Goal: Task Accomplishment & Management: Use online tool/utility

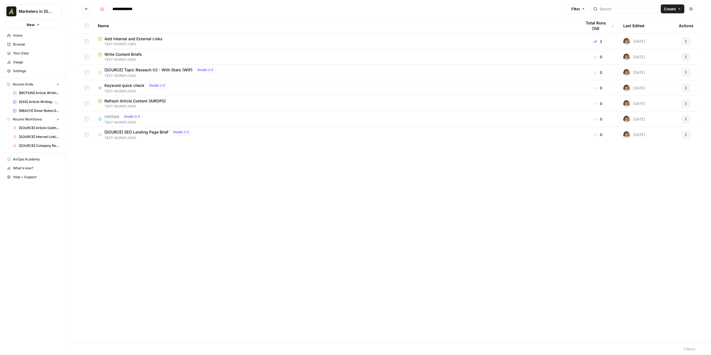
click at [85, 9] on icon "Go back" at bounding box center [86, 9] width 3 height 3
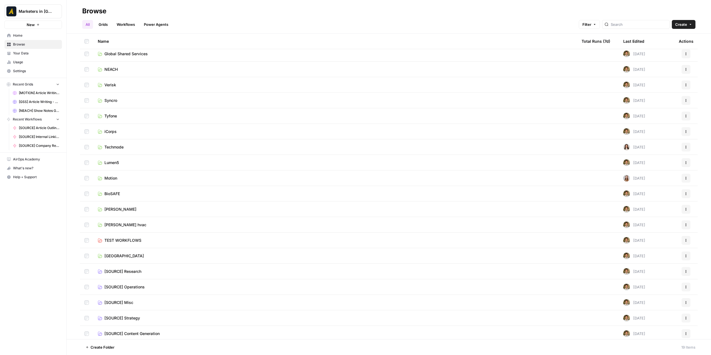
scroll to position [5, 0]
click at [132, 317] on span "[SOURCE] Strategy" at bounding box center [122, 317] width 36 height 6
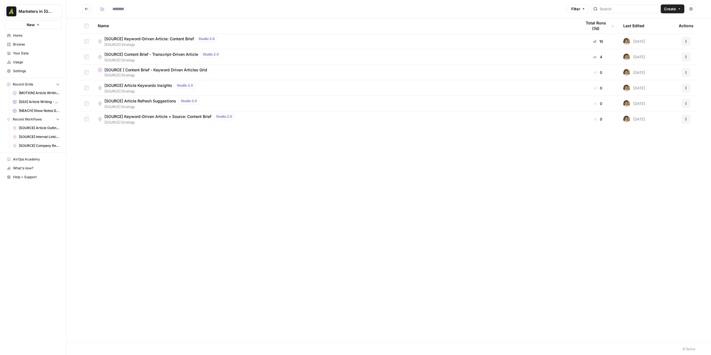
type input "**********"
click at [191, 55] on span "[SOURCE] Content Brief - Transcript-Driven Article" at bounding box center [151, 55] width 94 height 6
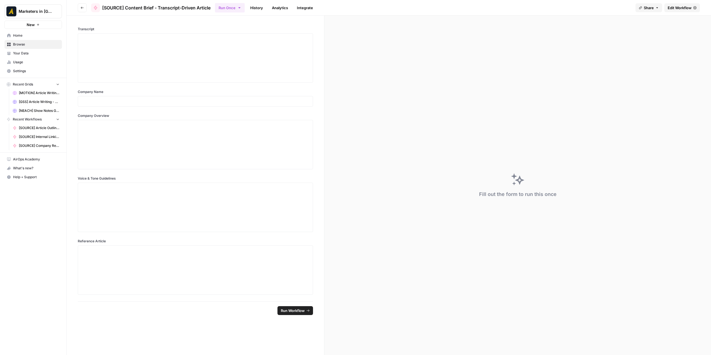
click at [670, 11] on link "Edit Workflow" at bounding box center [683, 7] width 36 height 9
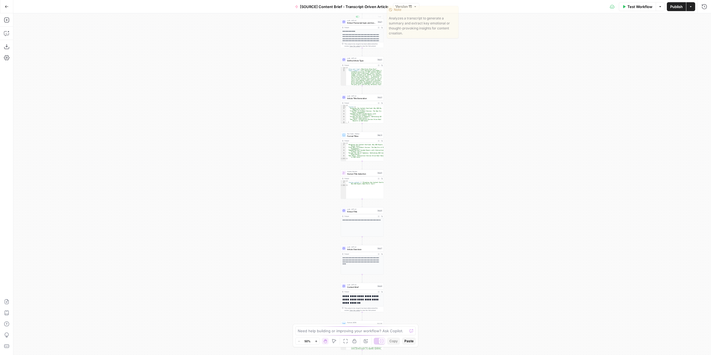
click at [366, 7] on span "[SOURCE] Content Brief - Transcript-Driven Article" at bounding box center [344, 7] width 89 height 6
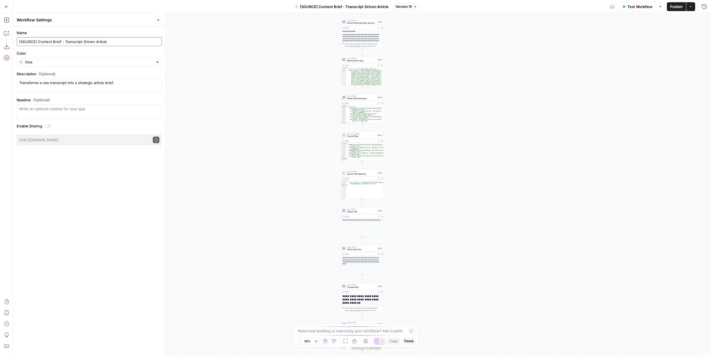
click at [87, 43] on input "[SOURCE] Content Brief - Transcript-Driven Article" at bounding box center [89, 42] width 140 height 6
click at [273, 6] on div "Go Back [SOURCE] Content Brief - Transcript-Driven Article Version 15 Test Work…" at bounding box center [355, 6] width 711 height 13
click at [103, 83] on textarea "Transforms a raw transcript into a strategic article brief." at bounding box center [89, 85] width 140 height 11
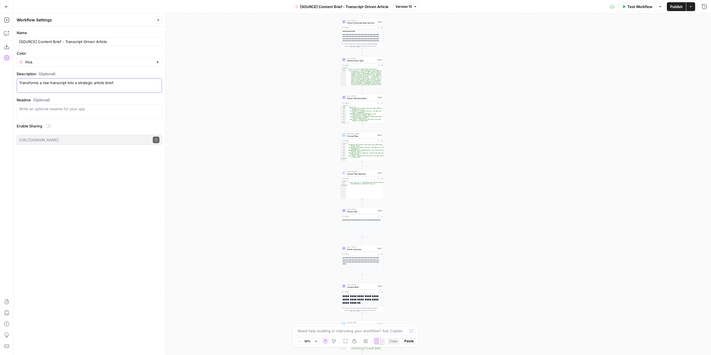
click at [103, 83] on textarea "Transforms a raw transcript into a strategic article brief." at bounding box center [89, 85] width 140 height 11
click at [263, 6] on div "Go Back [SOURCE] Content Brief - Transcript-Driven Article Version 15 Test Work…" at bounding box center [355, 6] width 711 height 13
click at [8, 6] on icon "button" at bounding box center [7, 7] width 4 height 4
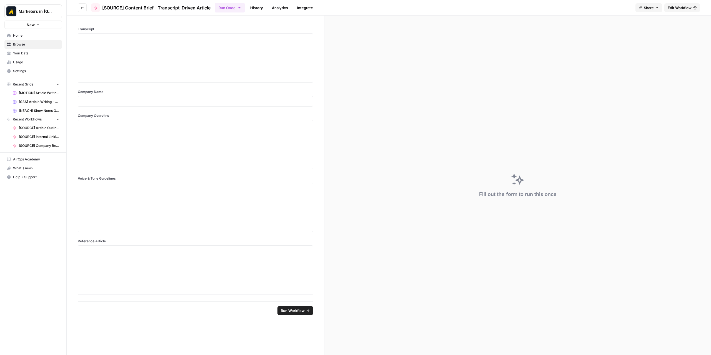
click at [80, 9] on button "Go back" at bounding box center [82, 7] width 9 height 9
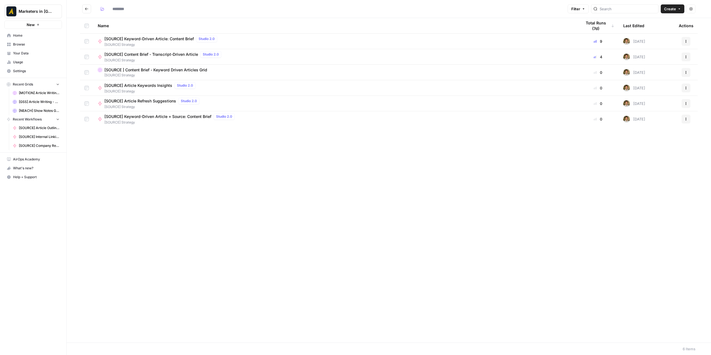
type input "**********"
click at [191, 118] on span "[SOURCE] Keyword-Driven Article + Source: Content Brief" at bounding box center [157, 117] width 107 height 6
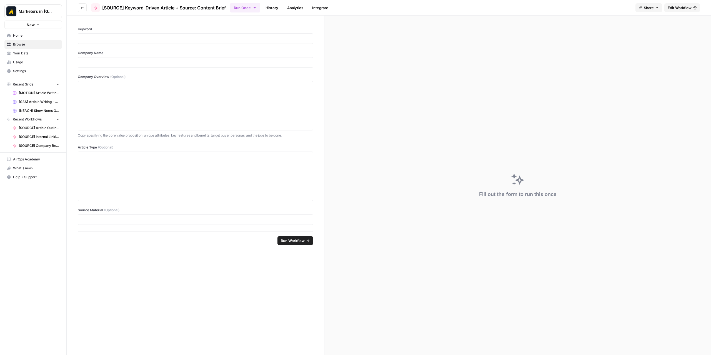
click at [673, 7] on span "Edit Workflow" at bounding box center [680, 8] width 24 height 6
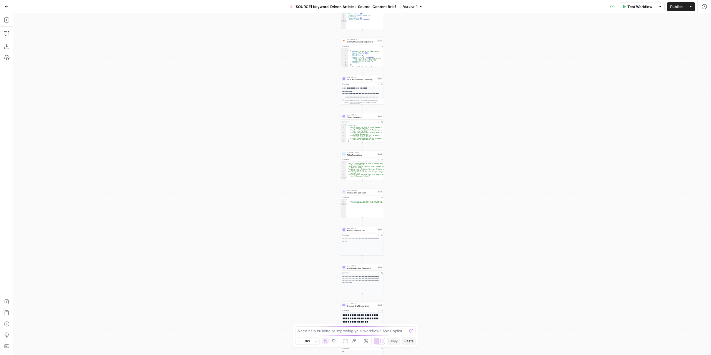
click at [345, 8] on span "[SOURCE] Keyword-Driven Article + Source: Content Brief" at bounding box center [345, 7] width 102 height 6
click at [319, 6] on span "[SOURCE] Keyword-Driven Article + Source: Content Brief" at bounding box center [345, 7] width 102 height 6
click at [67, 39] on input "[SOURCE] Keyword-Driven Article + Source: Content Brief" at bounding box center [89, 42] width 140 height 6
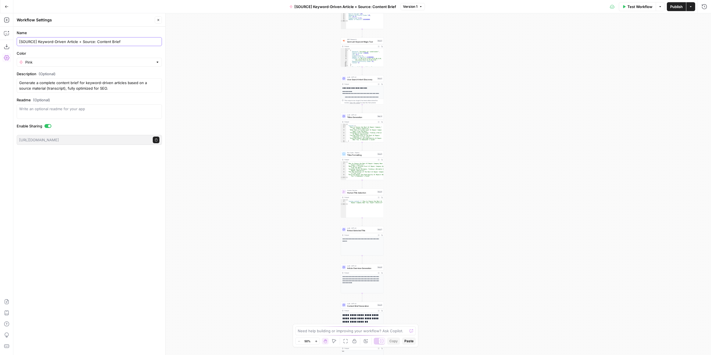
click at [67, 39] on input "[SOURCE] Keyword-Driven Article + Source: Content Brief" at bounding box center [89, 42] width 140 height 6
click at [263, 4] on div "Go Back [SOURCE] Keyword-Driven Article + Source: Content Brief Version 1 Test …" at bounding box center [355, 6] width 711 height 13
click at [79, 84] on textarea "Generate a complete content brief for keyword-driven articles based on a source…" at bounding box center [89, 85] width 140 height 11
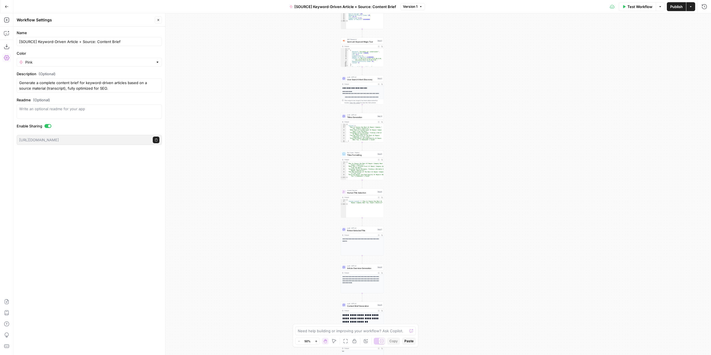
click at [253, 8] on div "Go Back [SOURCE] Keyword-Driven Article + Source: Content Brief Version 1 Test …" at bounding box center [355, 6] width 711 height 13
click at [8, 7] on icon "button" at bounding box center [7, 7] width 4 height 4
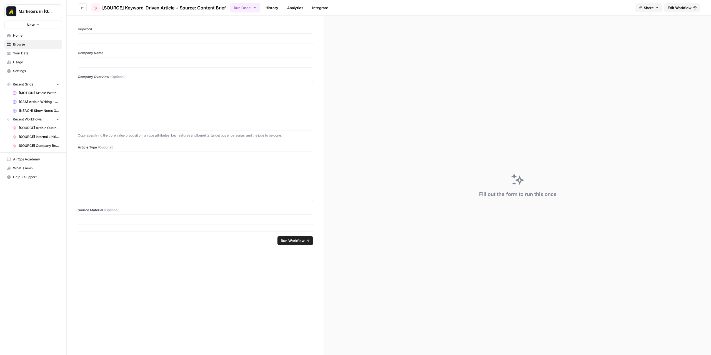
click at [84, 6] on button "Go back" at bounding box center [82, 7] width 9 height 9
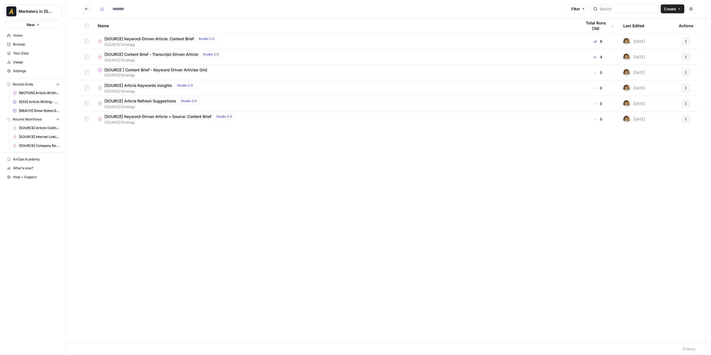
type input "**********"
click at [165, 38] on span "[SOURCE] Keyword-Driven Article: Content Brief" at bounding box center [148, 39] width 89 height 6
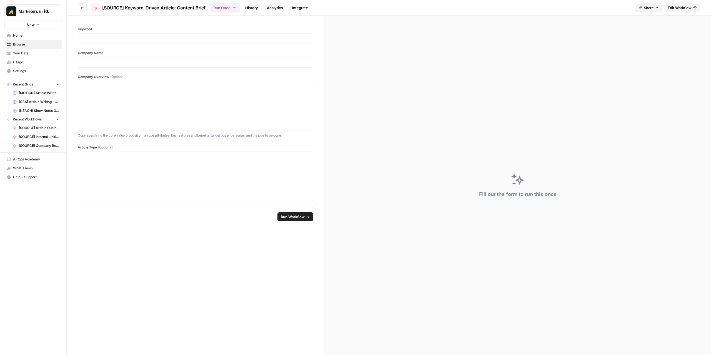
click at [685, 3] on link "Edit Workflow" at bounding box center [683, 7] width 36 height 9
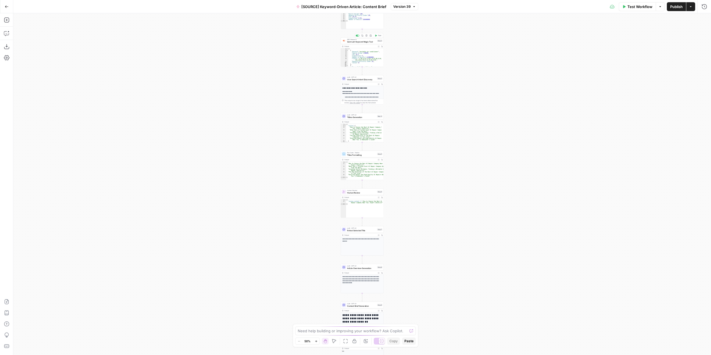
click at [338, 8] on span "[SOURCE] Keyword-Driven Article: Content Brief" at bounding box center [343, 7] width 85 height 6
click at [67, 42] on input "[SOURCE] Keyword-Driven Article: Content Brief" at bounding box center [89, 42] width 140 height 6
click at [34, 223] on div "Name [SOURCE] Keyword-Driven Article: Content Brief Color Pink Description (Opt…" at bounding box center [89, 191] width 152 height 329
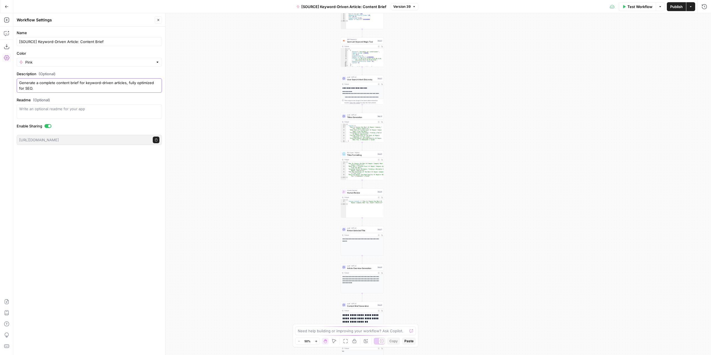
click at [102, 85] on textarea "Generate a complete content brief for keyword-driven articles, fully optimized …" at bounding box center [89, 85] width 140 height 11
click at [28, 209] on div "Name [SOURCE] Keyword-Driven Article: Content Brief Color Pink Description (Opt…" at bounding box center [89, 191] width 152 height 329
click at [7, 8] on icon "button" at bounding box center [7, 7] width 4 height 4
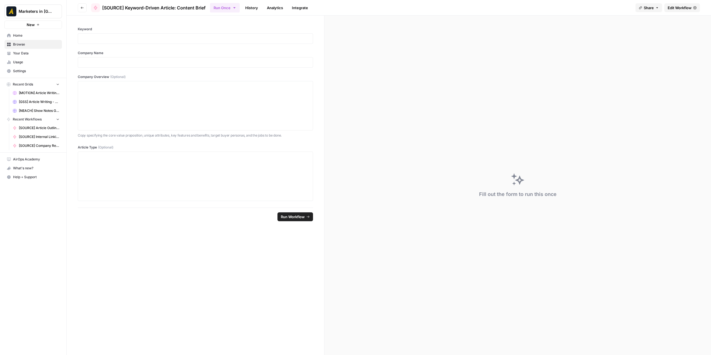
click at [79, 5] on button "Go back" at bounding box center [82, 7] width 9 height 9
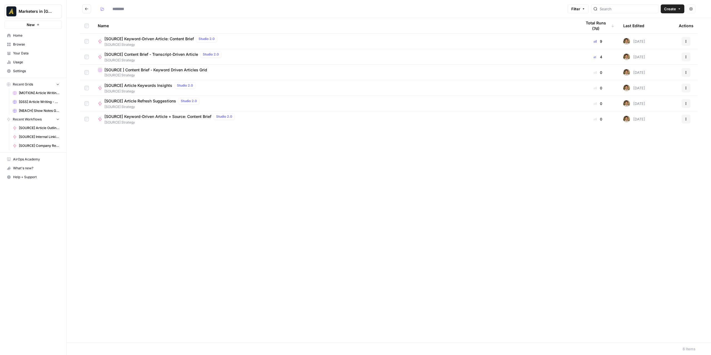
type input "**********"
click at [86, 9] on icon "Go back" at bounding box center [86, 9] width 3 height 3
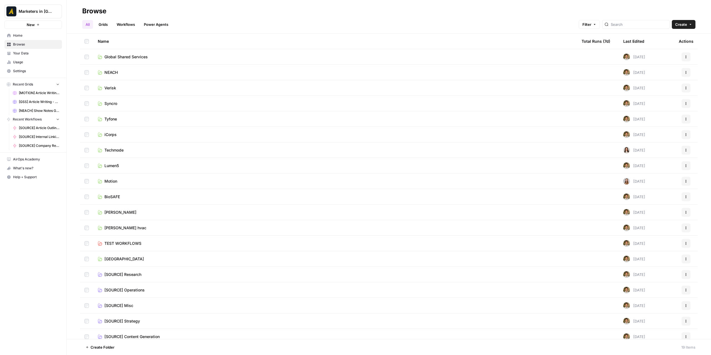
scroll to position [5, 0]
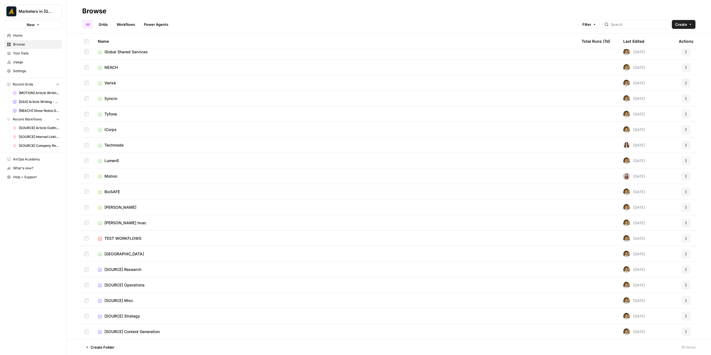
click at [125, 298] on span "[SOURCE] Misc" at bounding box center [118, 301] width 29 height 6
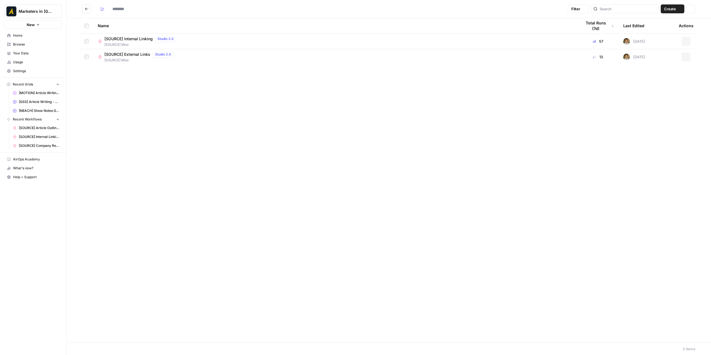
type input "**********"
click at [685, 56] on icon "button" at bounding box center [686, 56] width 3 height 3
click at [658, 141] on button "Delete" at bounding box center [659, 139] width 57 height 8
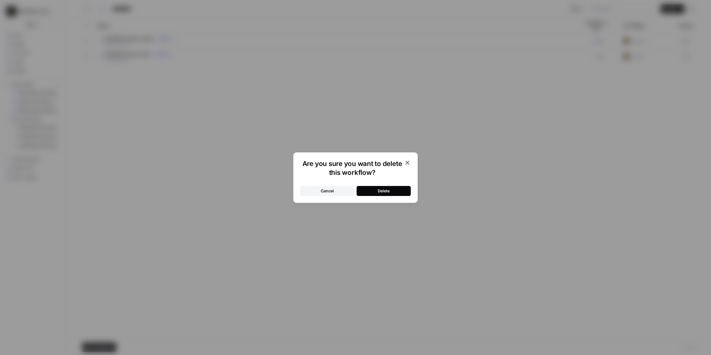
click at [232, 179] on div "Are you sure you want to delete this workflow? Cancel Delete" at bounding box center [355, 177] width 711 height 355
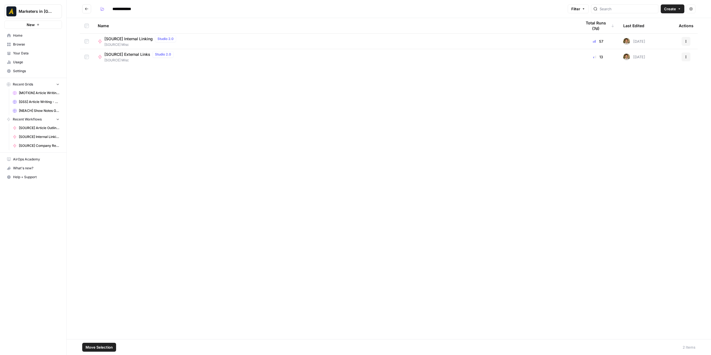
click at [239, 172] on div "Name Total Runs (7d) Last Edited Actions [SOURCE] Internal Linking Studio 2.0 […" at bounding box center [389, 178] width 645 height 321
click at [87, 21] on div at bounding box center [86, 25] width 4 height 15
click at [139, 38] on span "[SOURCE] Internal Linking" at bounding box center [128, 39] width 48 height 6
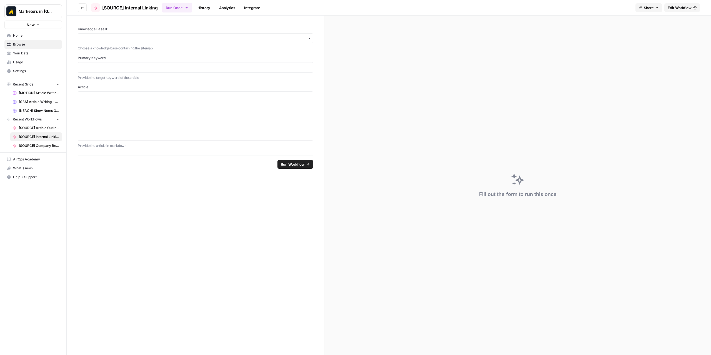
drag, startPoint x: 633, startPoint y: 140, endPoint x: 628, endPoint y: 139, distance: 5.0
click at [633, 141] on div "Fill out the form to run this once" at bounding box center [517, 186] width 387 height 340
click at [673, 8] on span "Edit Workflow" at bounding box center [680, 8] width 24 height 6
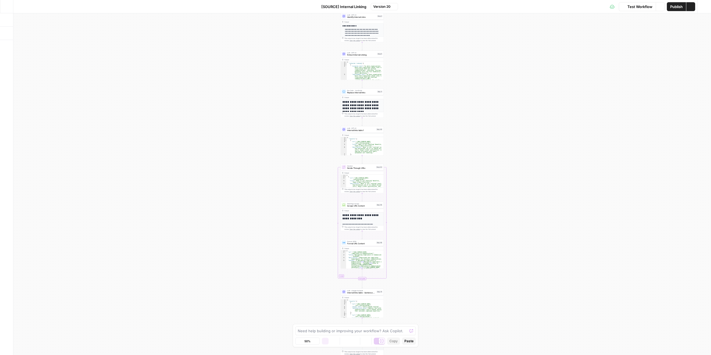
click at [343, 7] on span "[SOURCE] Internal Linking" at bounding box center [343, 7] width 45 height 6
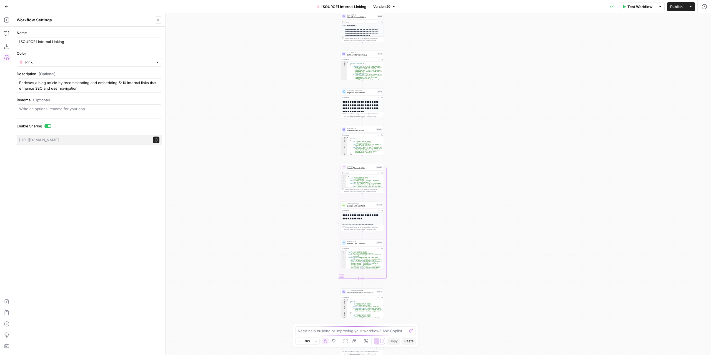
click at [65, 46] on form "Name [SOURCE] Internal Linking Color Pink Description (Optional) Enriches a blo…" at bounding box center [89, 88] width 152 height 122
click at [65, 45] on div "[SOURCE] Internal Linking" at bounding box center [89, 41] width 145 height 9
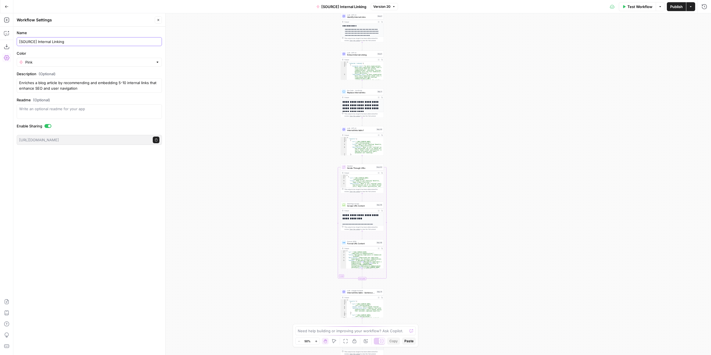
click at [67, 41] on input "[SOURCE] Internal Linking" at bounding box center [89, 42] width 140 height 6
drag, startPoint x: 412, startPoint y: 3, endPoint x: 410, endPoint y: 6, distance: 3.7
click at [412, 3] on div "Test Workflow Options Publish Actions Run History" at bounding box center [554, 6] width 313 height 13
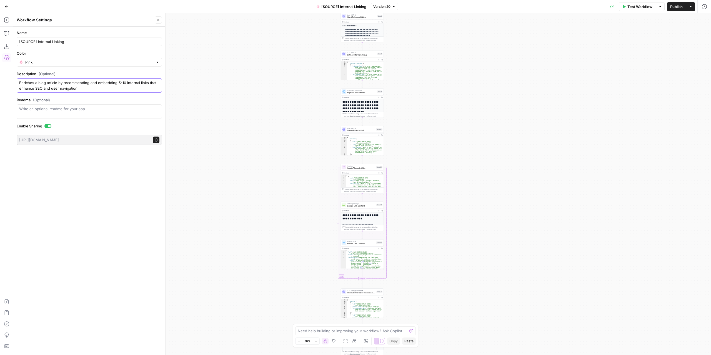
click at [85, 88] on textarea "Enriches a blog article by recommending and embedding 5-10 internal links that …" at bounding box center [89, 85] width 140 height 11
click at [608, 138] on div "**********" at bounding box center [362, 184] width 698 height 342
click at [8, 8] on icon "button" at bounding box center [7, 7] width 4 height 4
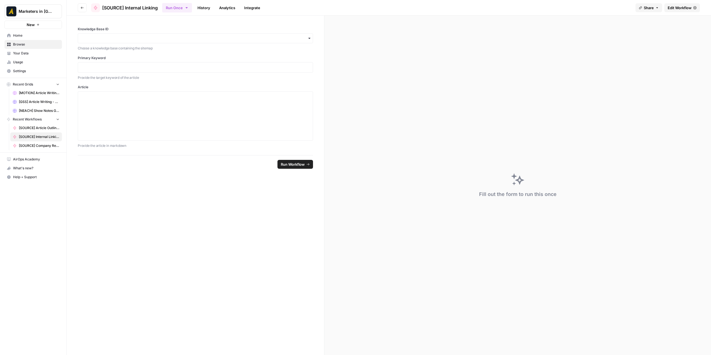
click at [83, 7] on icon "button" at bounding box center [82, 7] width 3 height 3
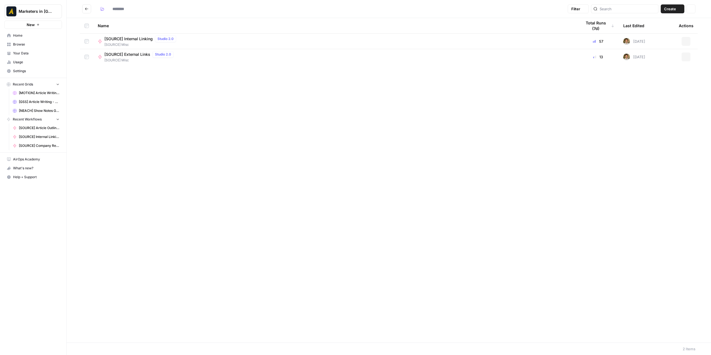
type input "**********"
click at [128, 56] on span "[SOURCE] External Links" at bounding box center [127, 55] width 46 height 6
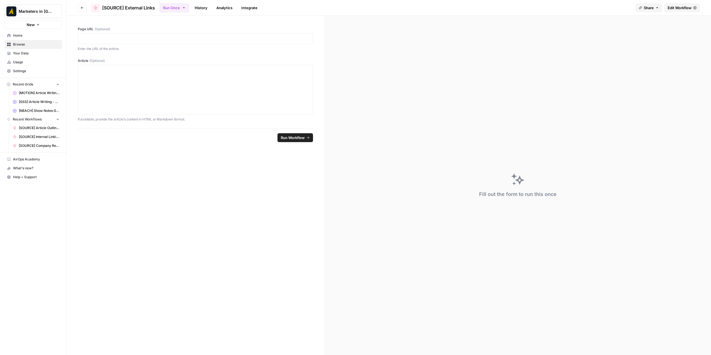
click at [673, 6] on span "Edit Workflow" at bounding box center [680, 8] width 24 height 6
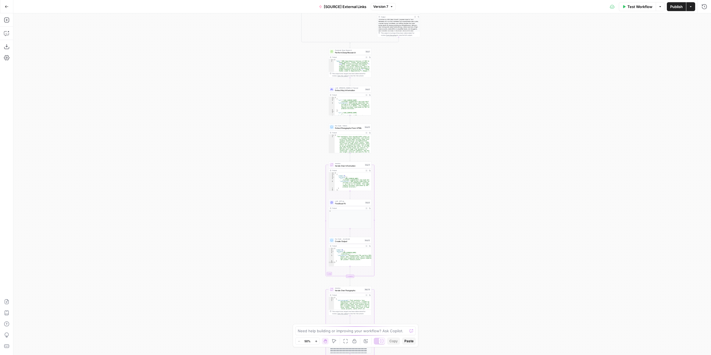
click at [357, 5] on span "[SOURCE] External Links" at bounding box center [345, 7] width 43 height 6
click at [65, 44] on input "[SOURCE] External Links" at bounding box center [89, 42] width 140 height 6
click at [441, 3] on div "Test Workflow Options Publish Actions Run History" at bounding box center [554, 6] width 316 height 13
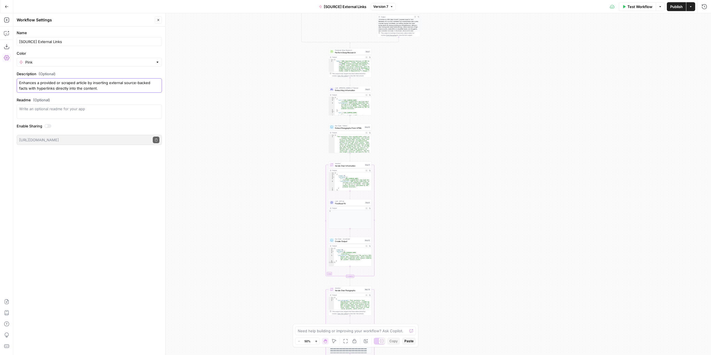
click at [68, 89] on textarea "Enhances a provided or scraped article by inserting external source-backed fact…" at bounding box center [89, 85] width 140 height 11
click at [77, 111] on div "Write an optional readme for your app" at bounding box center [89, 111] width 145 height 14
paste textarea "Enhances a provided or scraped article by inserting external source-backed fact…"
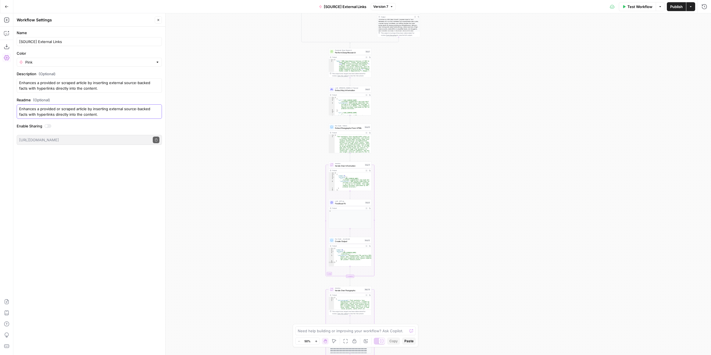
type textarea "Enhances a provided or scraped article by inserting external source-backed fact…"
click at [237, 151] on div "false true false true false true Workflow Set Inputs Inputs Condition Check Con…" at bounding box center [362, 184] width 698 height 342
click at [672, 8] on span "Publish" at bounding box center [676, 7] width 13 height 6
click at [5, 8] on icon "button" at bounding box center [7, 7] width 4 height 4
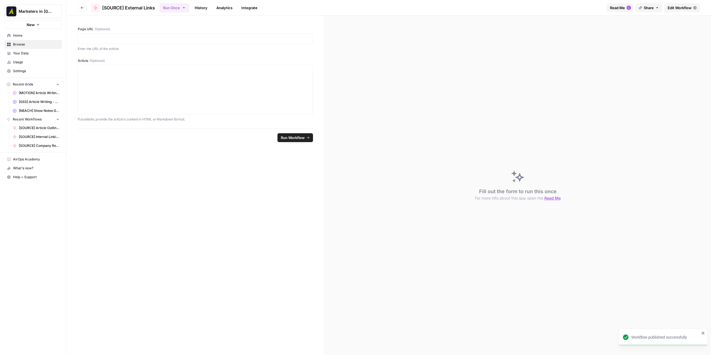
click at [81, 10] on button "Go back" at bounding box center [82, 7] width 9 height 9
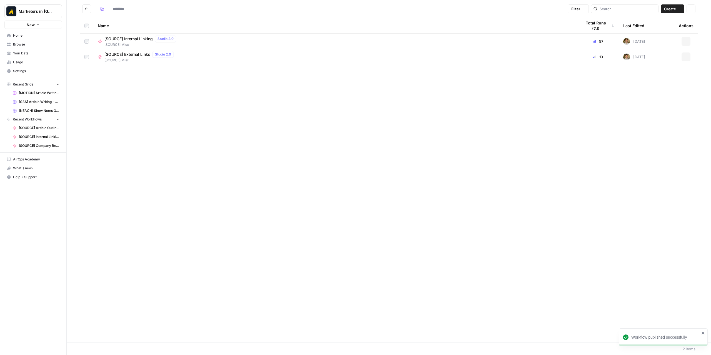
type input "**********"
click at [89, 10] on button "Go back" at bounding box center [86, 8] width 9 height 9
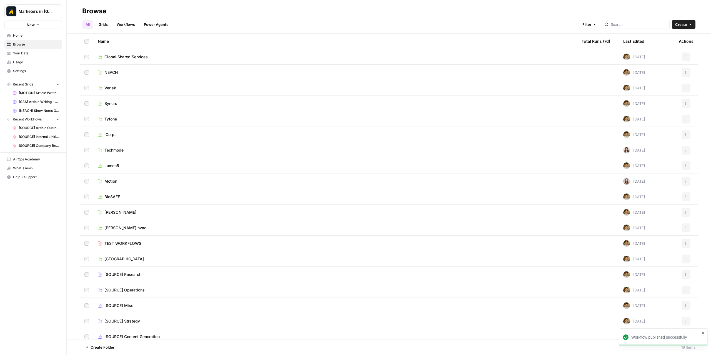
scroll to position [5, 0]
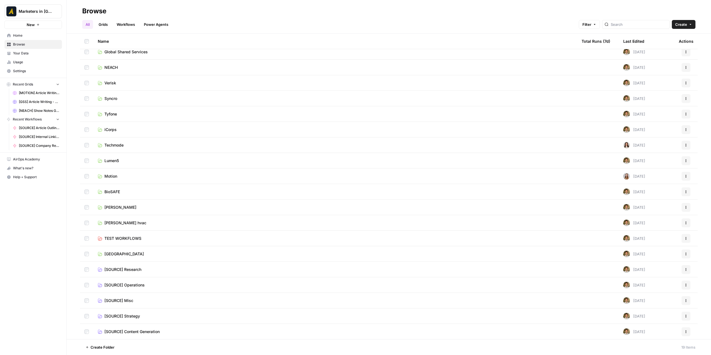
click at [140, 270] on span "[SOURCE] Research" at bounding box center [122, 270] width 37 height 6
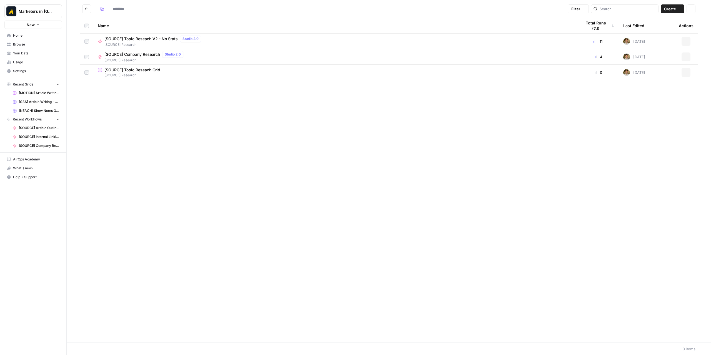
type input "**********"
click at [87, 9] on icon "Go back" at bounding box center [87, 9] width 4 height 4
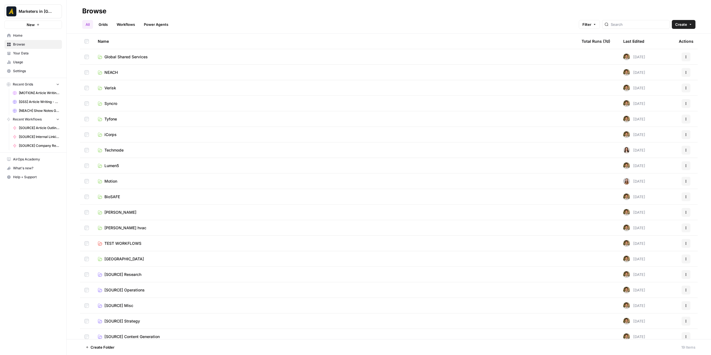
click at [127, 302] on td "[SOURCE] Misc" at bounding box center [335, 305] width 484 height 15
click at [127, 303] on span "[SOURCE] Misc" at bounding box center [118, 306] width 29 height 6
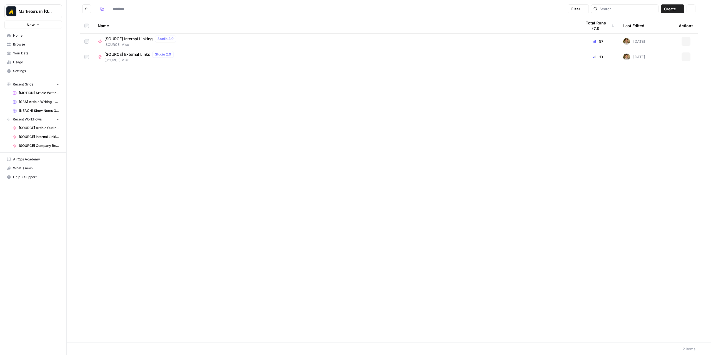
type input "**********"
click at [136, 54] on span "[SOURCE] External Links" at bounding box center [127, 55] width 46 height 6
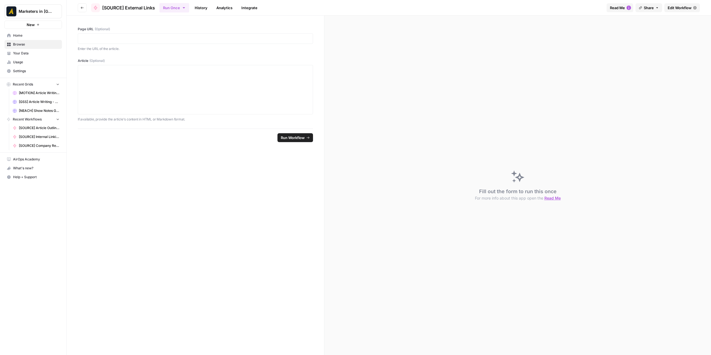
click at [677, 5] on link "Edit Workflow" at bounding box center [683, 7] width 36 height 9
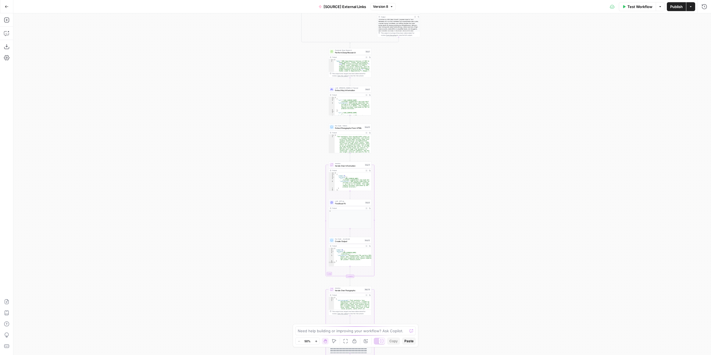
click at [346, 7] on span "[SOURCE] External Links" at bounding box center [345, 7] width 43 height 6
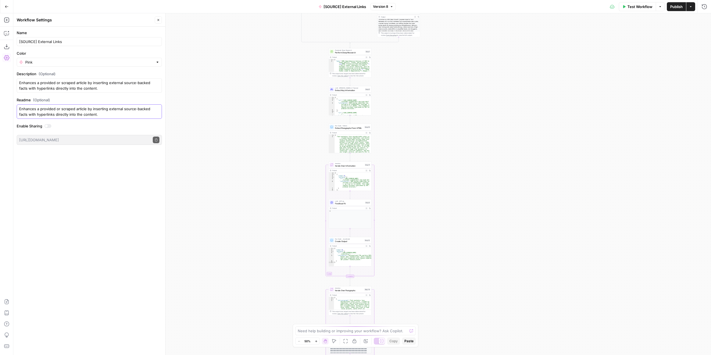
click at [91, 110] on textarea "Enhances a provided or scraped article by inserting external source-backed fact…" at bounding box center [89, 111] width 140 height 11
click at [73, 83] on textarea "Enhances a provided or scraped article by inserting external source-backed fact…" at bounding box center [89, 85] width 140 height 11
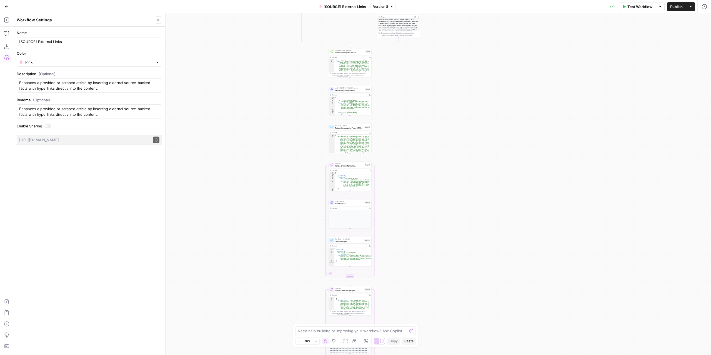
click at [649, 159] on div "false true false true false true Workflow Set Inputs Inputs Condition Check Con…" at bounding box center [362, 184] width 698 height 342
click at [7, 5] on icon "button" at bounding box center [7, 7] width 4 height 4
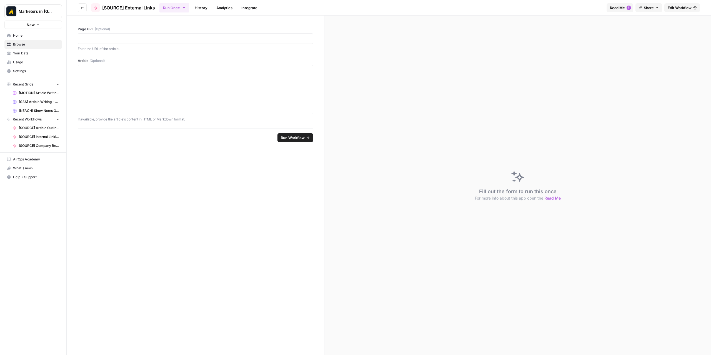
click at [81, 7] on icon "button" at bounding box center [82, 8] width 3 height 2
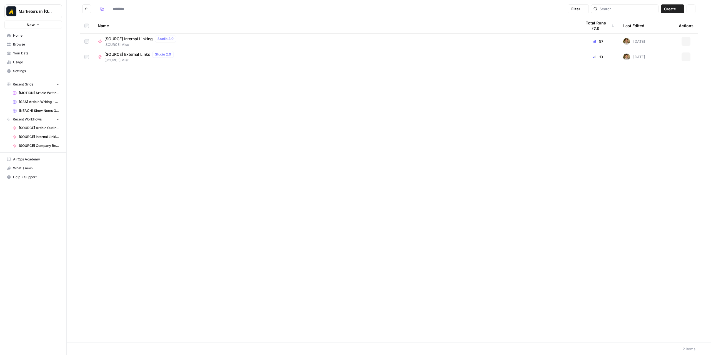
type input "**********"
click at [86, 8] on icon "Go back" at bounding box center [87, 9] width 4 height 4
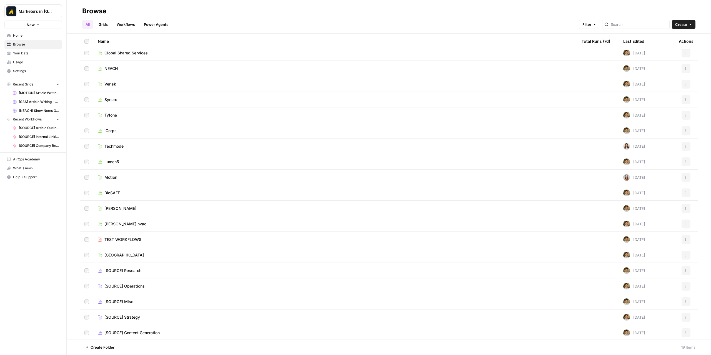
scroll to position [5, 0]
click at [143, 285] on span "[SOURCE] Operations" at bounding box center [124, 286] width 40 height 6
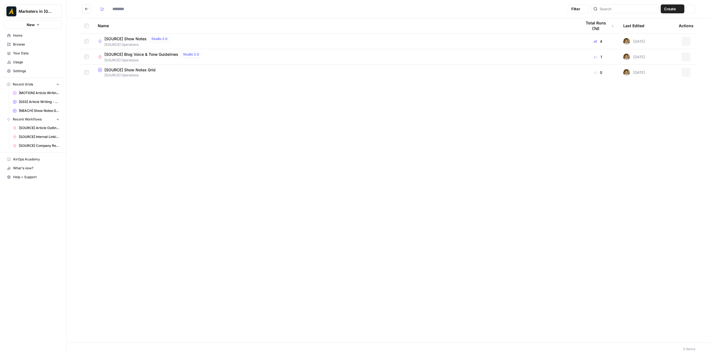
type input "**********"
click at [137, 38] on span "[SOURCE] Show Notes" at bounding box center [125, 39] width 42 height 6
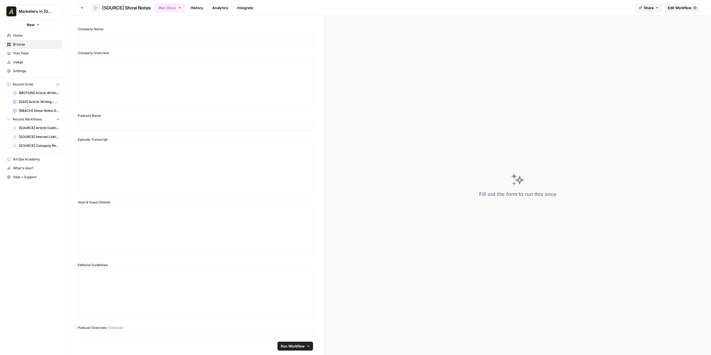
click at [673, 6] on span "Edit Workflow" at bounding box center [680, 8] width 24 height 6
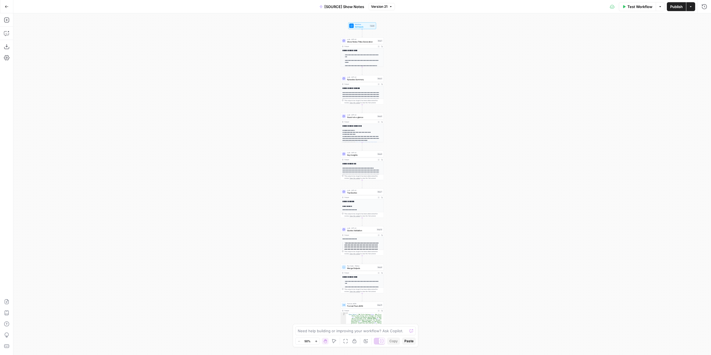
click at [338, 7] on span "[SOURCE] Show Notes" at bounding box center [344, 7] width 40 height 6
click at [50, 42] on input "[SOURCE] Show Notes" at bounding box center [89, 42] width 140 height 6
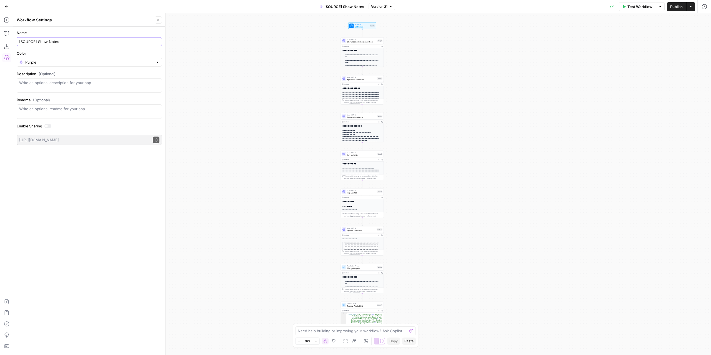
click at [50, 42] on input "[SOURCE] Show Notes" at bounding box center [89, 42] width 140 height 6
drag, startPoint x: 286, startPoint y: 8, endPoint x: 274, endPoint y: 11, distance: 12.4
click at [286, 8] on div "Go Back [SOURCE] Show Notes Version 21 Test Workflow Options Publish Actions Ru…" at bounding box center [355, 6] width 711 height 13
drag, startPoint x: 297, startPoint y: 8, endPoint x: 291, endPoint y: 8, distance: 6.1
click at [297, 8] on div "Go Back [SOURCE] Show Notes Version 21 Test Workflow Options Publish Actions Ru…" at bounding box center [355, 6] width 711 height 13
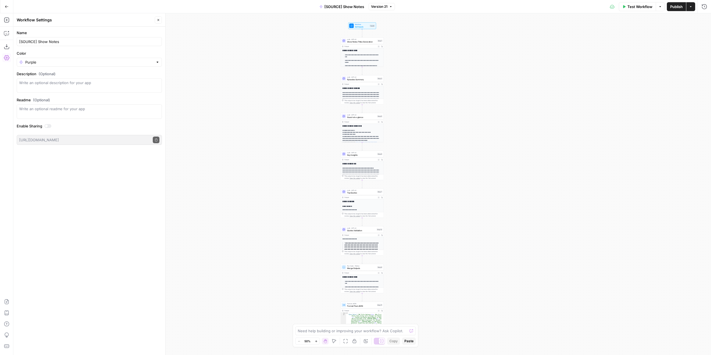
click at [8, 6] on icon "button" at bounding box center [7, 7] width 4 height 4
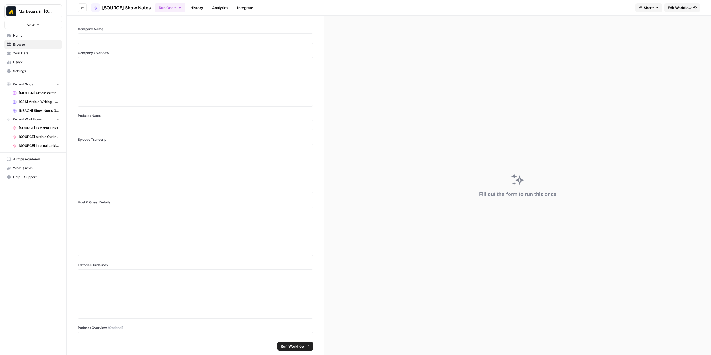
click at [81, 8] on icon "button" at bounding box center [82, 7] width 3 height 3
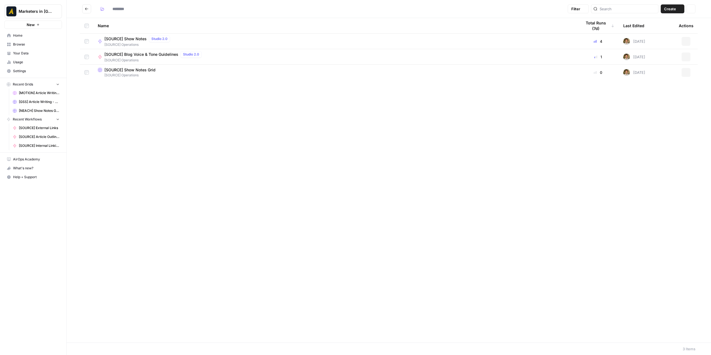
type input "**********"
click at [137, 54] on span "[SOURCE] Blog Voice & Tone Guidelines" at bounding box center [141, 55] width 74 height 6
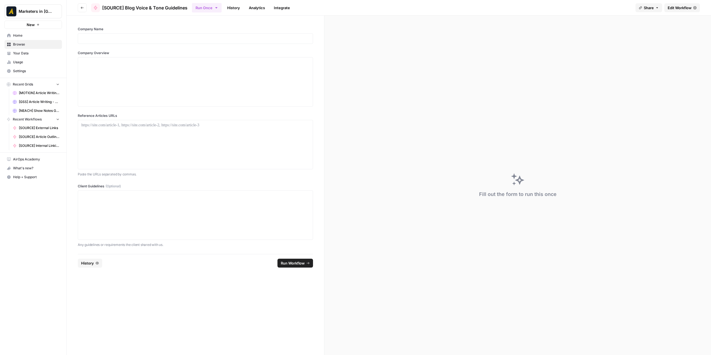
click at [677, 10] on span "Edit Workflow" at bounding box center [680, 8] width 24 height 6
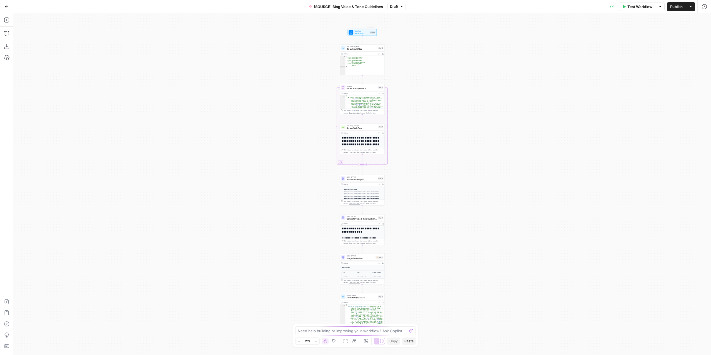
click at [352, 9] on button "[SOURCE] Blog Voice & Tone Guidelines" at bounding box center [346, 6] width 81 height 9
click at [67, 39] on input "[SOURCE] Blog Voice & Tone Guidelines" at bounding box center [89, 42] width 140 height 6
click at [56, 186] on div "Name [SOURCE] Blog Voice & Tone Guidelines Color Pink Description (Optional) Ge…" at bounding box center [89, 191] width 152 height 329
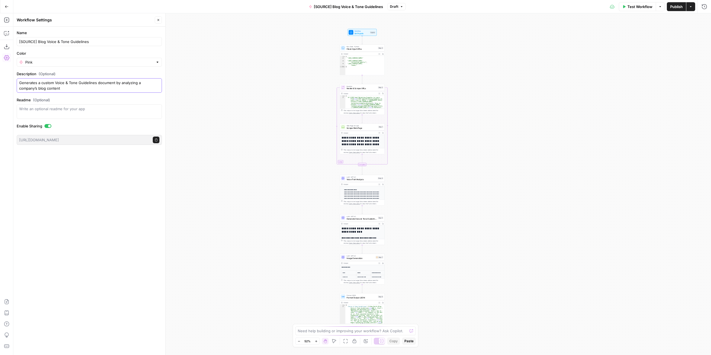
click at [51, 83] on textarea "Generates a custom Voice & Tone Guidelines document by analyzing a company’s bl…" at bounding box center [89, 85] width 140 height 11
drag, startPoint x: 71, startPoint y: 193, endPoint x: 62, endPoint y: 168, distance: 26.4
click at [70, 193] on div "Name [SOURCE] Blog Voice & Tone Guidelines Color Pink Description (Optional) Ge…" at bounding box center [89, 191] width 152 height 329
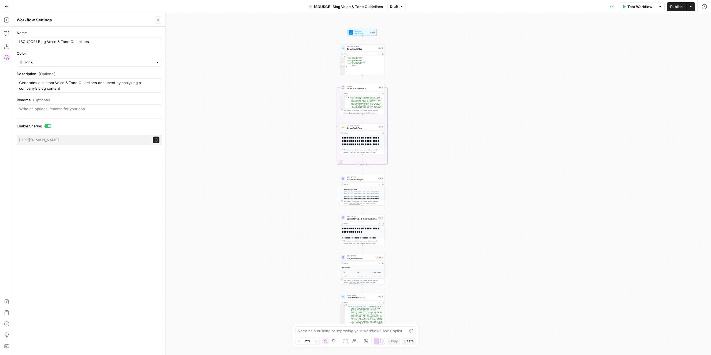
click at [10, 6] on button "Go Back" at bounding box center [7, 7] width 10 height 10
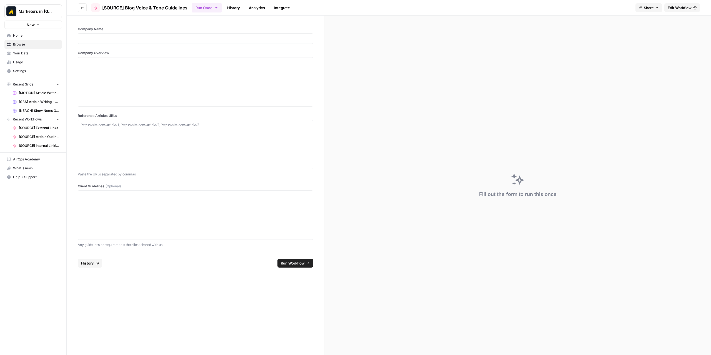
click at [83, 10] on button "Go back" at bounding box center [82, 7] width 9 height 9
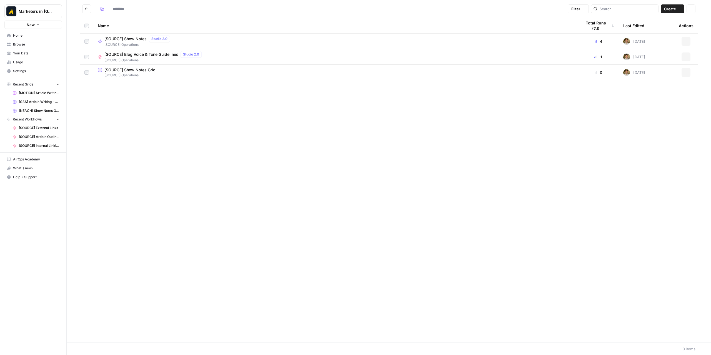
type input "**********"
click at [87, 8] on icon "Go back" at bounding box center [87, 9] width 4 height 4
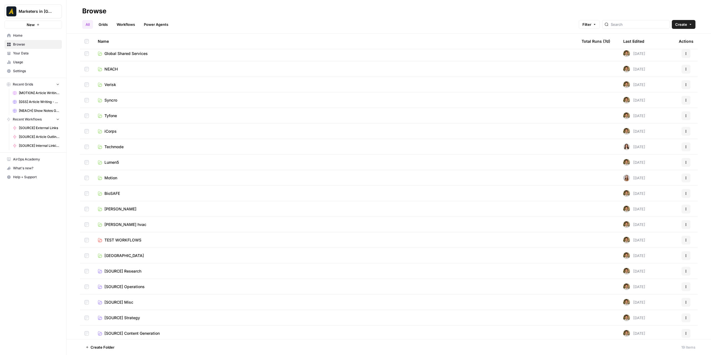
scroll to position [5, 0]
click at [131, 268] on span "[SOURCE] Research" at bounding box center [122, 270] width 37 height 6
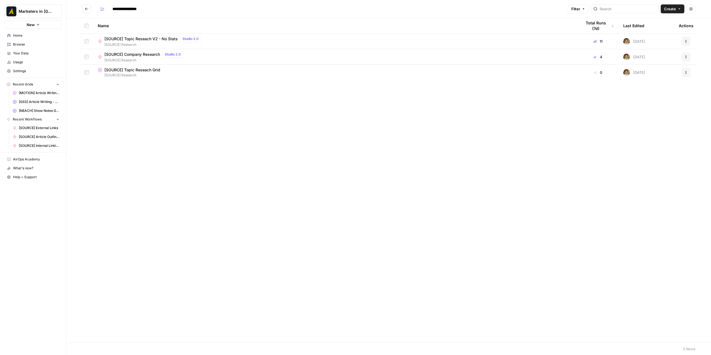
click at [268, 1] on header "**********" at bounding box center [389, 9] width 645 height 18
click at [147, 54] on span "[SOURCE] Company Research" at bounding box center [132, 55] width 56 height 6
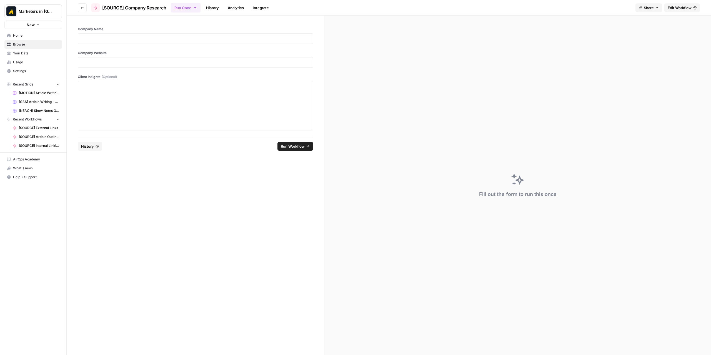
click at [670, 7] on span "Edit Workflow" at bounding box center [680, 8] width 24 height 6
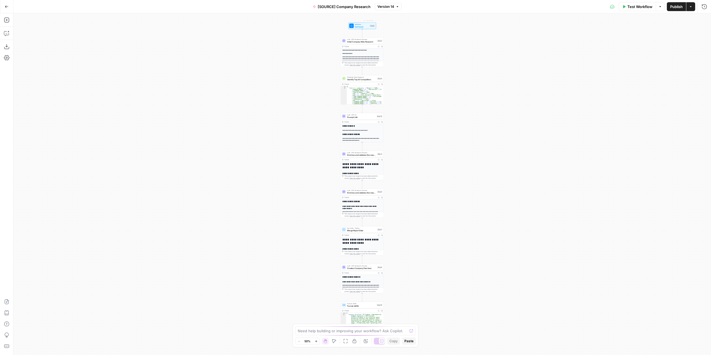
click at [356, 10] on button "[SOURCE] Company Research" at bounding box center [341, 6] width 64 height 9
click at [63, 45] on div "[SOURCE] Company Research" at bounding box center [89, 41] width 145 height 9
click at [58, 41] on input "[SOURCE] Company Research" at bounding box center [89, 42] width 140 height 6
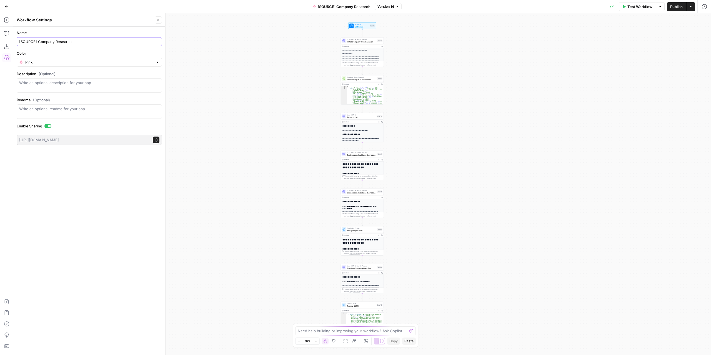
click at [58, 41] on input "[SOURCE] Company Research" at bounding box center [89, 42] width 140 height 6
click at [58, 179] on div "Name [SOURCE] Company Research Color Pink Description (Optional) Readme (Option…" at bounding box center [89, 191] width 152 height 329
click at [282, 8] on div "Go Back [SOURCE] Company Research Version 14 Test Workflow Options Publish Acti…" at bounding box center [355, 6] width 711 height 13
click at [9, 8] on button "Go Back" at bounding box center [7, 7] width 10 height 10
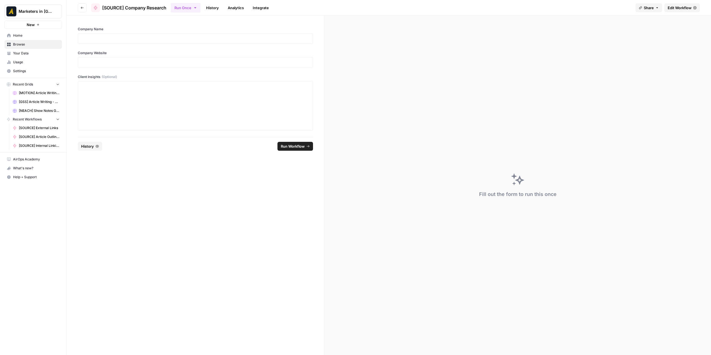
click at [79, 8] on button "Go back" at bounding box center [82, 7] width 9 height 9
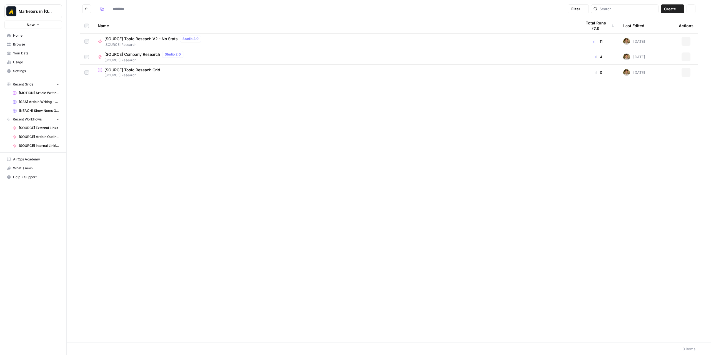
type input "**********"
click at [148, 40] on span "[SOURCE] Topic Reseach V2 - No Stats" at bounding box center [140, 39] width 73 height 6
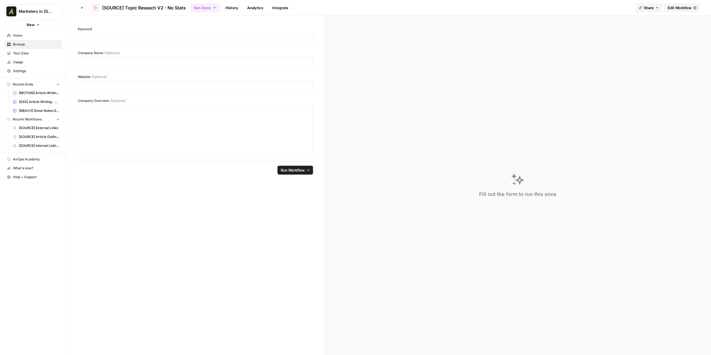
click at [670, 7] on span "Edit Workflow" at bounding box center [680, 8] width 24 height 6
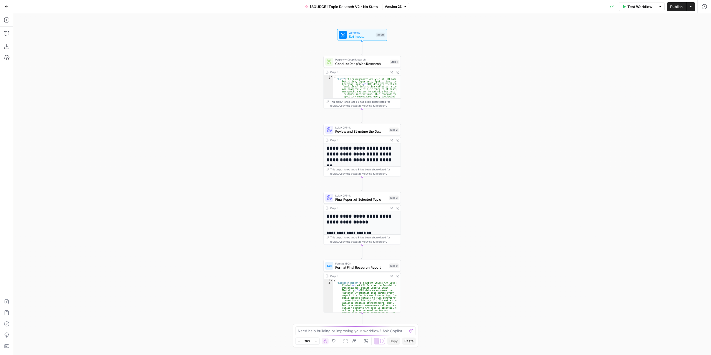
click at [373, 8] on span "[SOURCE] Topic Reseach V2 - No Stats" at bounding box center [344, 7] width 68 height 6
click at [331, 10] on button "[SOURCE] Topic Reseach V2 - No Stats" at bounding box center [341, 6] width 79 height 9
click at [79, 44] on div "[SOURCE] Topic Reseach V2 - No Stats" at bounding box center [89, 41] width 145 height 9
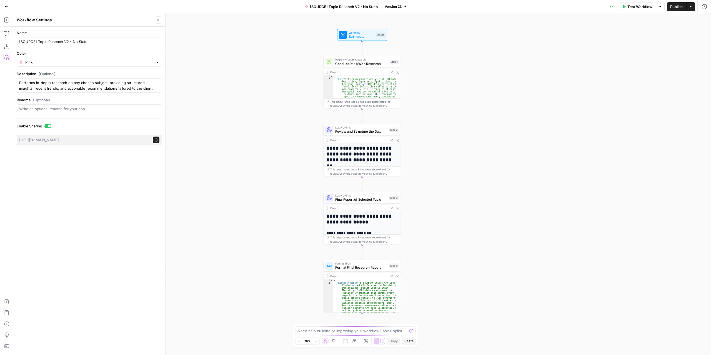
click at [79, 44] on div "[SOURCE] Topic Reseach V2 - No Stats" at bounding box center [89, 41] width 145 height 9
click at [90, 41] on input "[SOURCE] Topic Reseach V2 - No Stats" at bounding box center [89, 42] width 140 height 6
click at [275, 6] on div "Go Back [SOURCE] Topic Reseach V2 - No Stats Version 23 Test Workflow Options P…" at bounding box center [355, 6] width 711 height 13
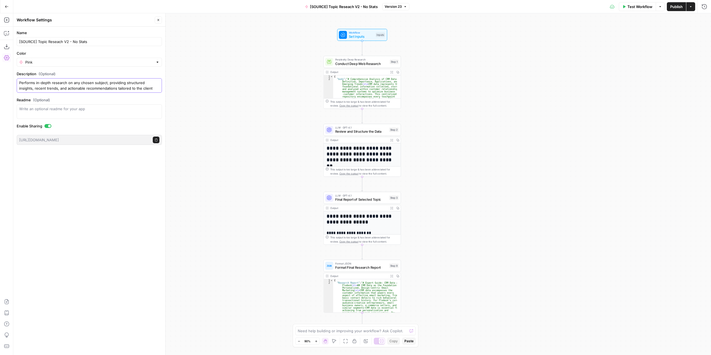
click at [98, 81] on textarea "Performs in-depth research on any chosen subject, providing structured insights…" at bounding box center [89, 85] width 140 height 11
click at [274, 5] on div "Go Back [SOURCE] Topic Reseach V2 - No Stats Version 23 Test Workflow Options P…" at bounding box center [355, 6] width 711 height 13
click at [9, 5] on button "Go Back" at bounding box center [7, 7] width 10 height 10
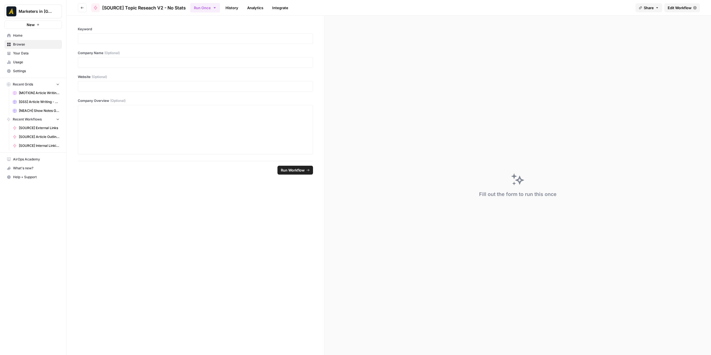
click at [83, 8] on icon "button" at bounding box center [82, 7] width 3 height 3
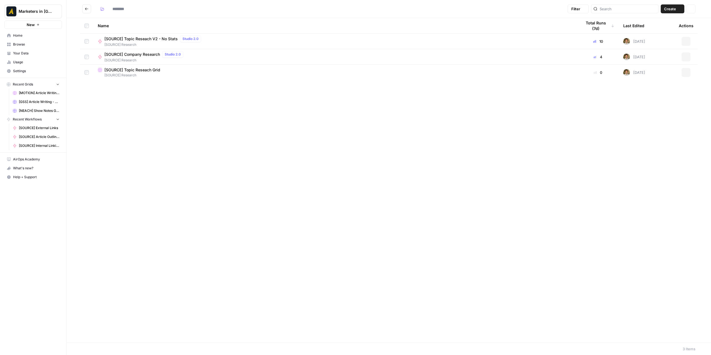
type input "**********"
click at [89, 8] on button "Go back" at bounding box center [86, 8] width 9 height 9
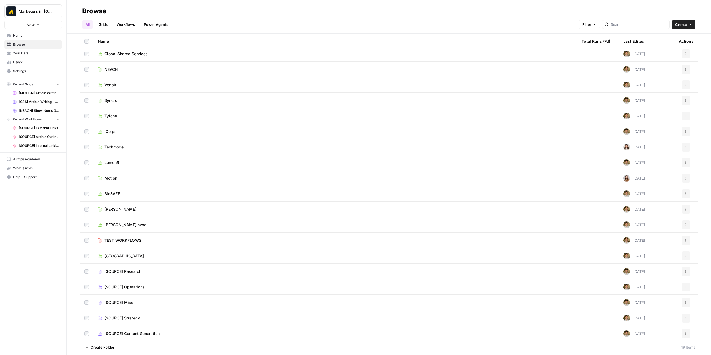
scroll to position [5, 0]
click at [142, 328] on td "[SOURCE] Content Generation" at bounding box center [335, 332] width 484 height 16
click at [143, 330] on span "[SOURCE] Content Generation" at bounding box center [131, 332] width 55 height 6
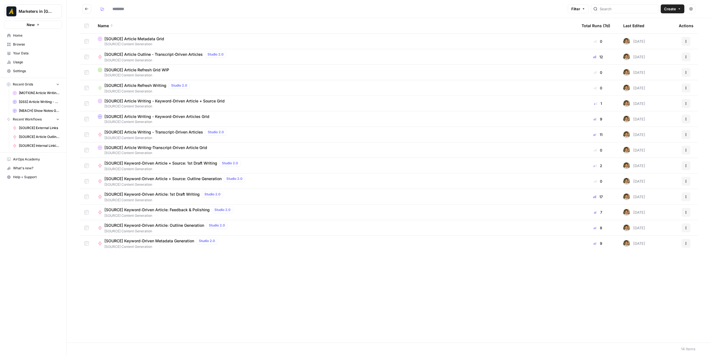
type input "**********"
click at [26, 241] on div "Marketers in Demand New Home Browse Your Data Usage Settings Recent Grids [MOTI…" at bounding box center [33, 177] width 66 height 355
click at [688, 59] on button "Actions" at bounding box center [686, 57] width 9 height 9
click at [566, 59] on div "[SOURCE] Article Outline - Transcript-Driven Articles Studio 2.0 [SOURCE] Conte…" at bounding box center [335, 57] width 475 height 12
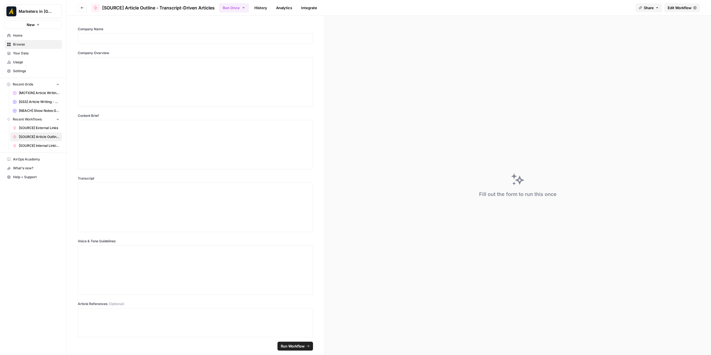
click at [690, 7] on span "Edit Workflow" at bounding box center [680, 8] width 24 height 6
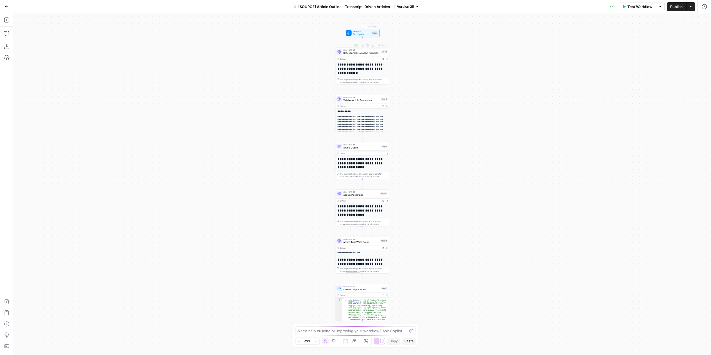
click at [354, 6] on span "[SOURCE] Article Outline - Transcript-Driven Articles" at bounding box center [344, 7] width 92 height 6
click at [82, 41] on input "[SOURCE] Article Outline - Transcript-Driven Articles" at bounding box center [89, 42] width 140 height 6
drag, startPoint x: 47, startPoint y: 216, endPoint x: 56, endPoint y: 178, distance: 39.1
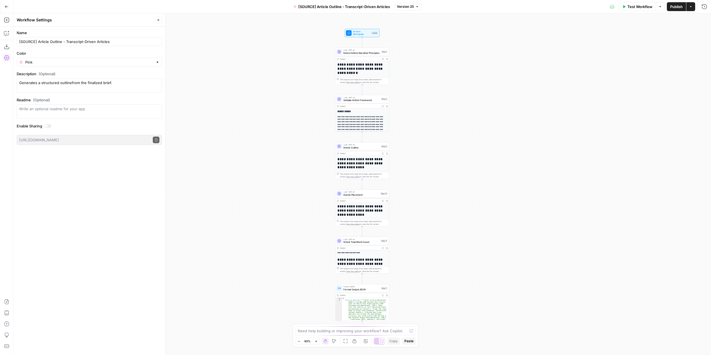
click at [47, 215] on div "Name [SOURCE] Article Outline - Transcript-Driven Articles Color Pink Descripti…" at bounding box center [89, 191] width 152 height 329
click at [53, 87] on textarea "Generates a structured outlinefrom the finalized brief." at bounding box center [89, 85] width 140 height 11
click at [59, 172] on div "Name [SOURCE] Article Outline - Transcript-Driven Articles Color Pink Descripti…" at bounding box center [89, 191] width 152 height 329
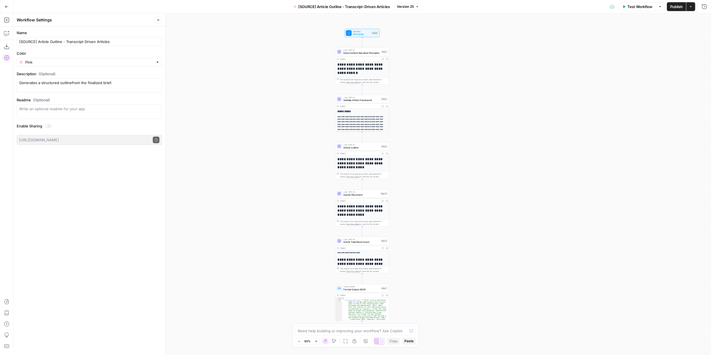
click at [7, 8] on icon "button" at bounding box center [7, 7] width 4 height 4
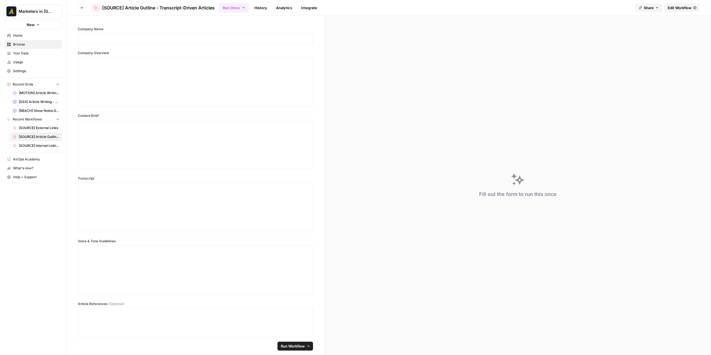
click at [84, 9] on button "Go back" at bounding box center [82, 7] width 9 height 9
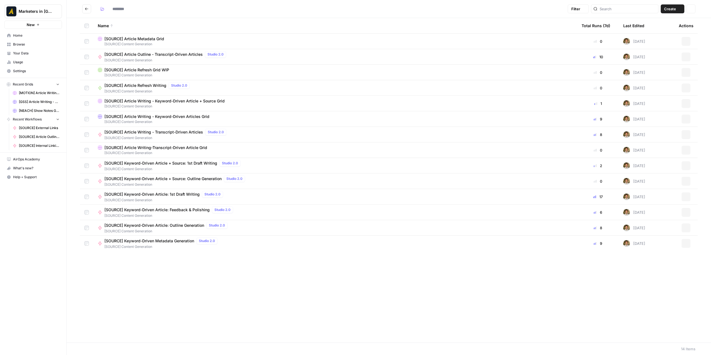
type input "**********"
click at [145, 133] on span "[SOURCE] Article Writing - Transcript-Driven Articles" at bounding box center [153, 132] width 99 height 6
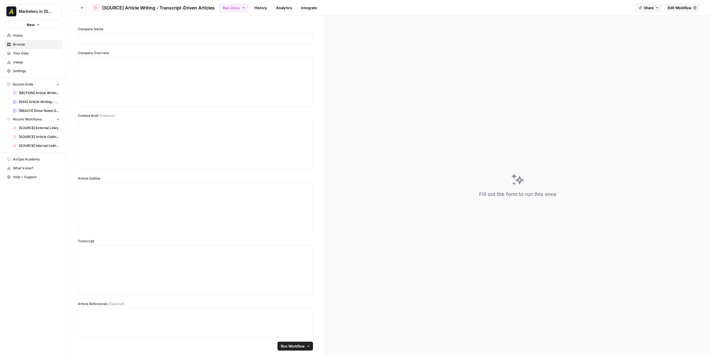
click at [677, 6] on span "Edit Workflow" at bounding box center [680, 8] width 24 height 6
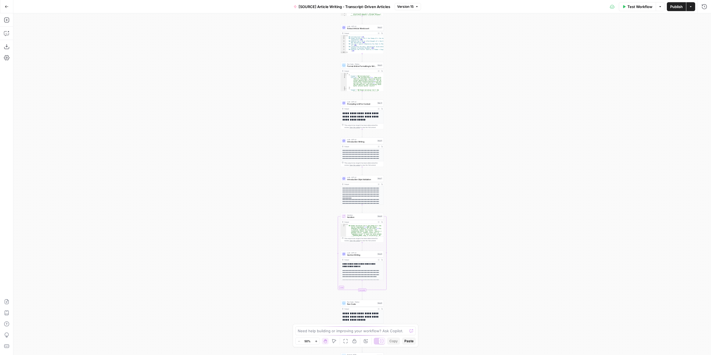
click at [342, 6] on span "[SOURCE] Article Writing - Transcript-Driven Articles" at bounding box center [345, 7] width 92 height 6
click at [69, 40] on input "[SOURCE] Article Writing - Transcript-Driven Articles" at bounding box center [89, 42] width 140 height 6
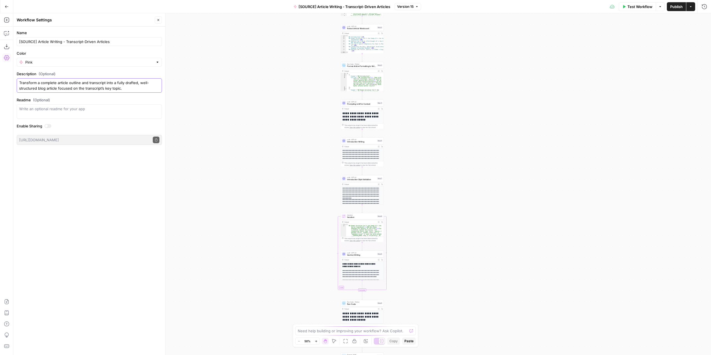
click at [64, 84] on textarea "Transform a complete article outline and transcript into a fully drafted, well-…" at bounding box center [89, 85] width 140 height 11
click at [262, 8] on div "Go Back [SOURCE] Article Writing - Transcript-Driven Articles Version 15 Test W…" at bounding box center [355, 6] width 711 height 13
click at [9, 9] on button "Go Back" at bounding box center [7, 7] width 10 height 10
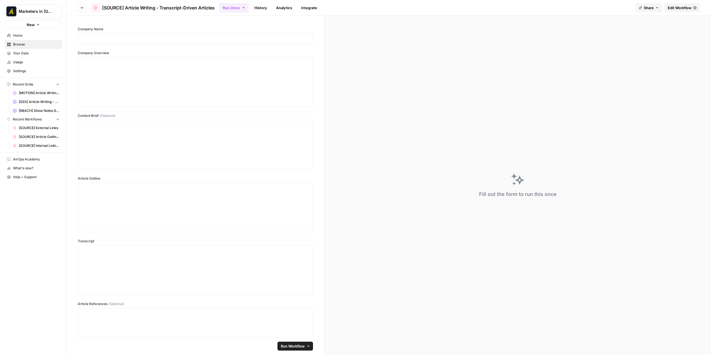
click at [82, 5] on button "Go back" at bounding box center [82, 7] width 9 height 9
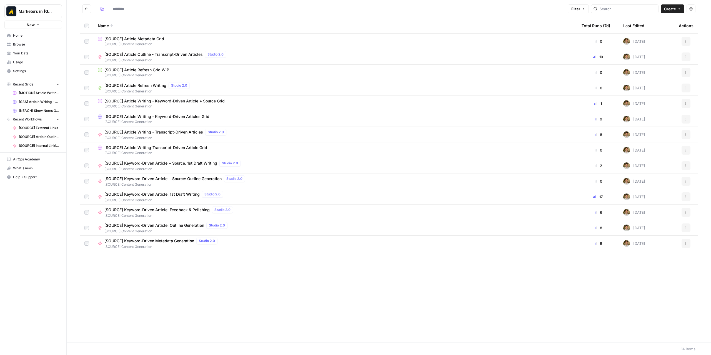
click at [183, 176] on span "[SOURCE] Keyword-Driven Article + Source: Outline Generation" at bounding box center [162, 179] width 117 height 6
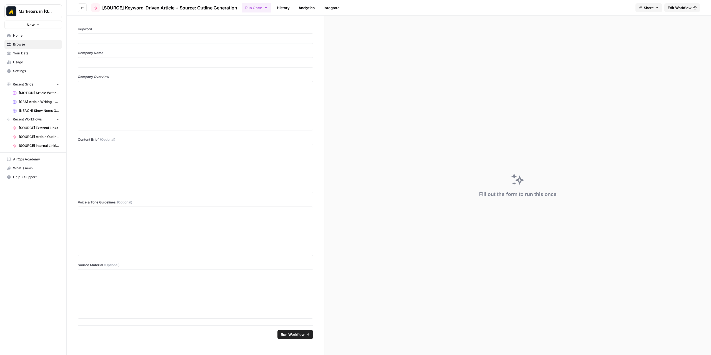
click at [673, 6] on span "Edit Workflow" at bounding box center [680, 8] width 24 height 6
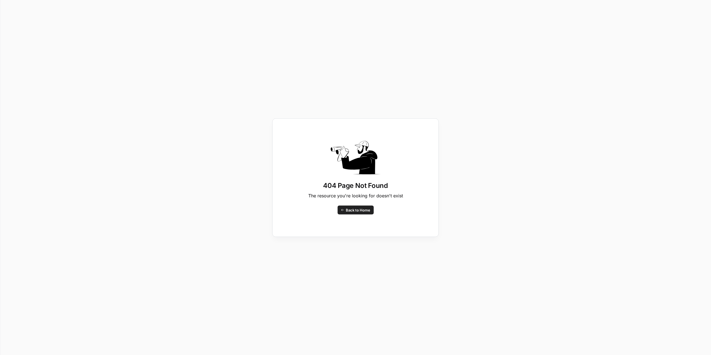
click at [359, 209] on span "Back to Home" at bounding box center [358, 210] width 24 height 6
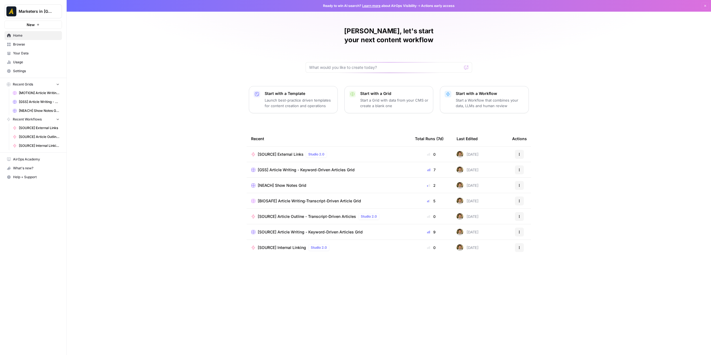
click at [24, 46] on span "Browse" at bounding box center [36, 44] width 46 height 5
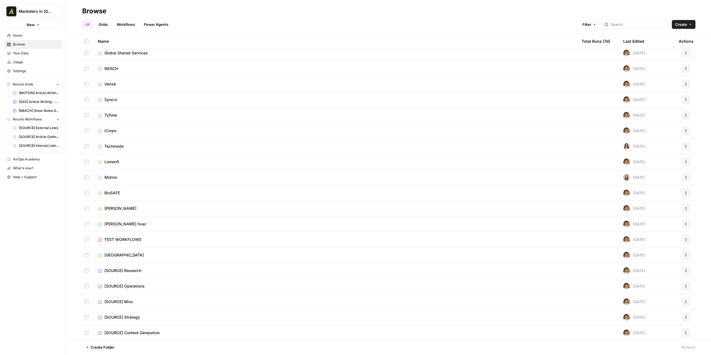
scroll to position [5, 0]
click at [145, 332] on span "[SOURCE] Content Generation" at bounding box center [131, 332] width 55 height 6
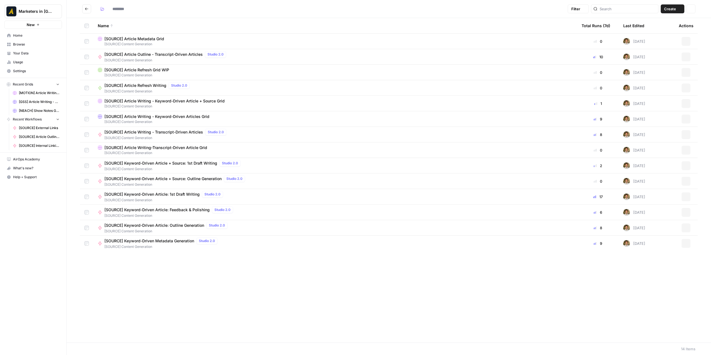
type input "**********"
click at [182, 178] on span "[SOURCE] Keyword-Driven Article + Source: Outline Generation" at bounding box center [162, 179] width 117 height 6
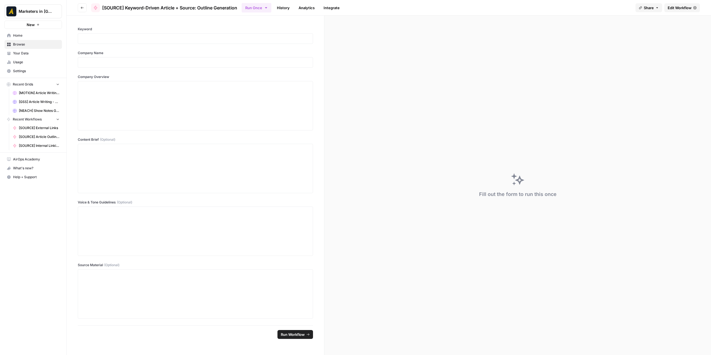
click at [676, 6] on span "Edit Workflow" at bounding box center [680, 8] width 24 height 6
click at [686, 7] on span "Edit Workflow" at bounding box center [680, 8] width 24 height 6
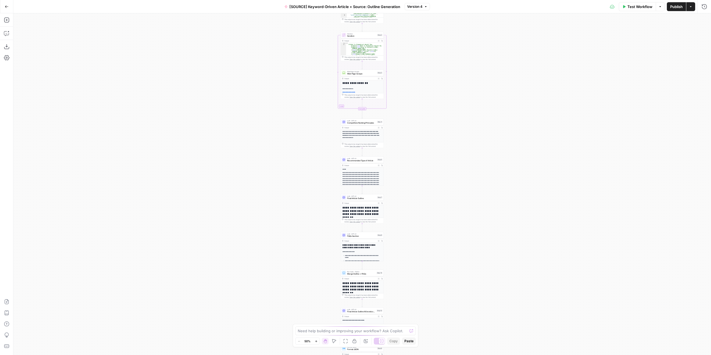
click at [329, 9] on span "[SOURCE] Keyword-Driven Article + Source: Outline Generation" at bounding box center [344, 7] width 111 height 6
click at [84, 38] on div "[SOURCE] Keyword-Driven Article + Source: Outline Generation" at bounding box center [89, 41] width 145 height 9
click at [84, 40] on input "[SOURCE] Keyword-Driven Article + Source: Outline Generation" at bounding box center [89, 42] width 140 height 6
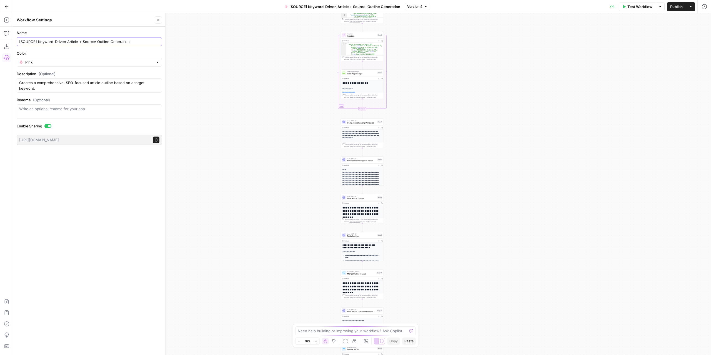
click at [84, 40] on input "[SOURCE] Keyword-Driven Article + Source: Outline Generation" at bounding box center [89, 42] width 140 height 6
click at [52, 80] on textarea "Creates a comprehensive, SEO-focused article outline based on a target keyword." at bounding box center [89, 85] width 140 height 11
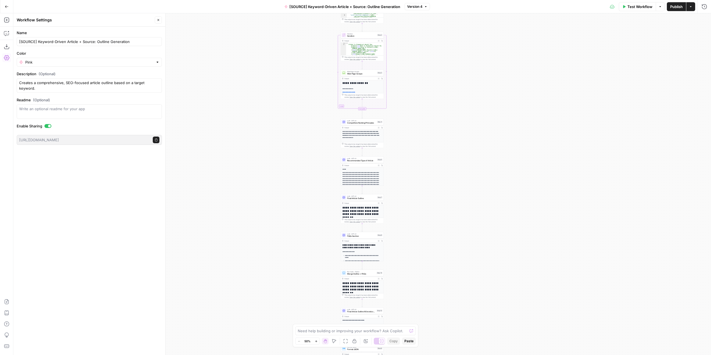
click at [74, 4] on div "Go Back [SOURCE] Keyword-Driven Article + Source: Outline Generation Version 4 …" at bounding box center [355, 6] width 711 height 13
click at [8, 3] on button "Go Back" at bounding box center [7, 7] width 10 height 10
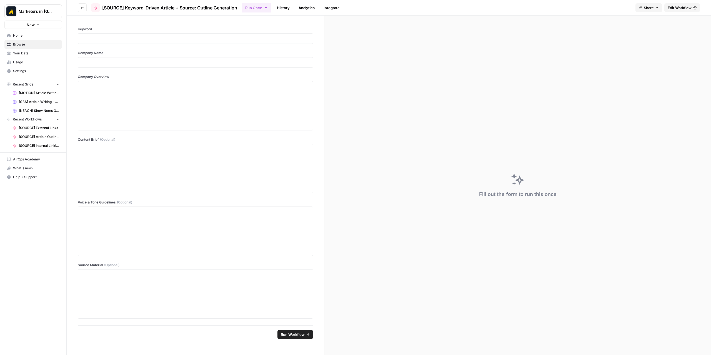
click at [81, 7] on icon "button" at bounding box center [82, 8] width 3 height 2
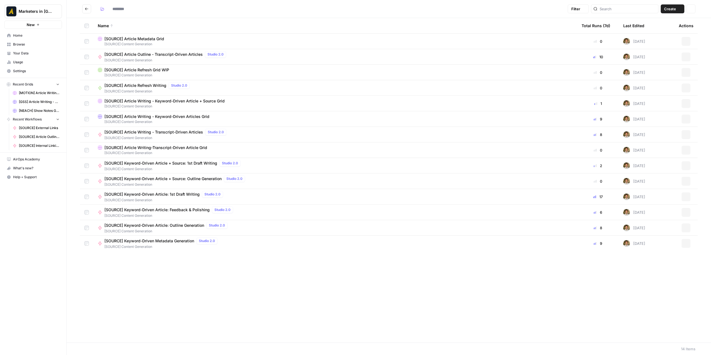
type input "**********"
click at [203, 163] on span "[SOURCE] Keyword-Driven Article + Source: 1st Draft Writing" at bounding box center [160, 164] width 113 height 6
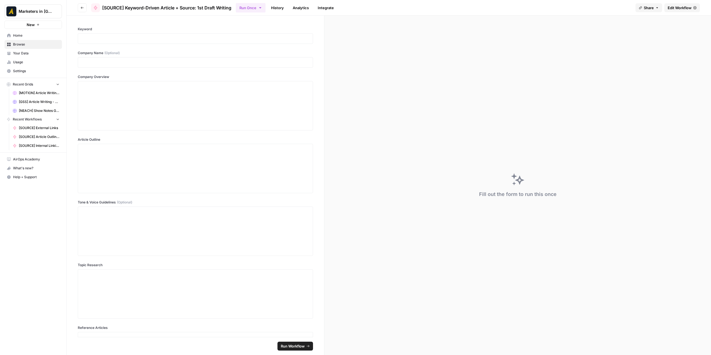
click at [681, 3] on header "Go back [SOURCE] Keyword-Driven Article + Source: 1st Draft Writing Run Once Hi…" at bounding box center [389, 8] width 645 height 16
click at [679, 6] on span "Edit Workflow" at bounding box center [680, 8] width 24 height 6
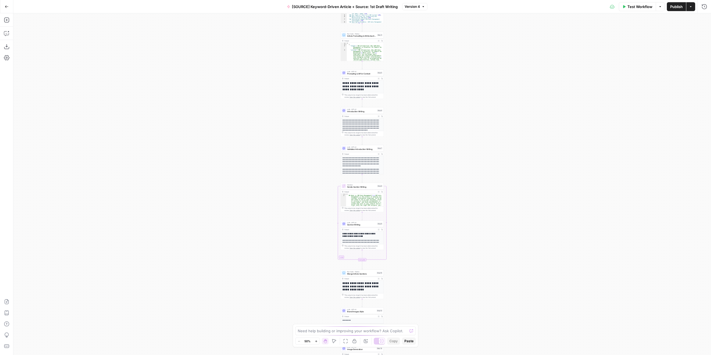
click at [365, 9] on span "[SOURCE] Keyword-Driven Article + Source: 1st Draft Writing" at bounding box center [345, 7] width 106 height 6
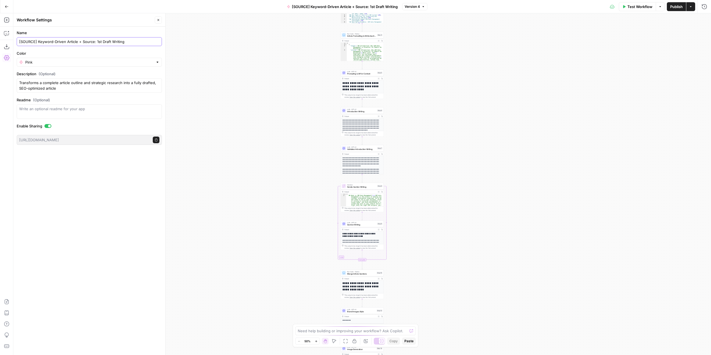
click at [103, 42] on input "[SOURCE] Keyword-Driven Article + Source: 1st Draft Writing" at bounding box center [89, 42] width 140 height 6
click at [44, 86] on textarea "Transforms a complete article outline and strategic research into a fully draft…" at bounding box center [89, 85] width 140 height 11
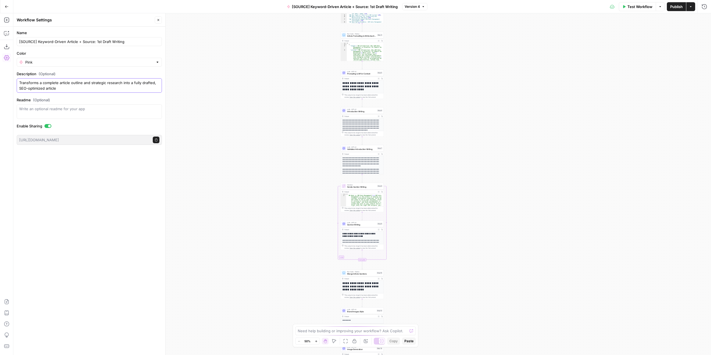
click at [44, 86] on textarea "Transforms a complete article outline and strategic research into a fully draft…" at bounding box center [89, 85] width 140 height 11
click at [6, 7] on icon "button" at bounding box center [7, 7] width 4 height 4
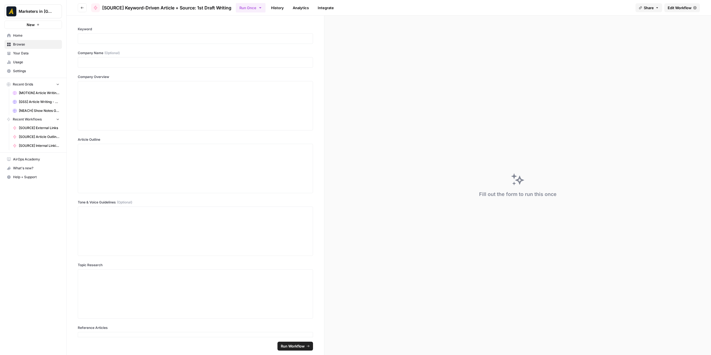
click at [82, 6] on icon "button" at bounding box center [82, 7] width 3 height 3
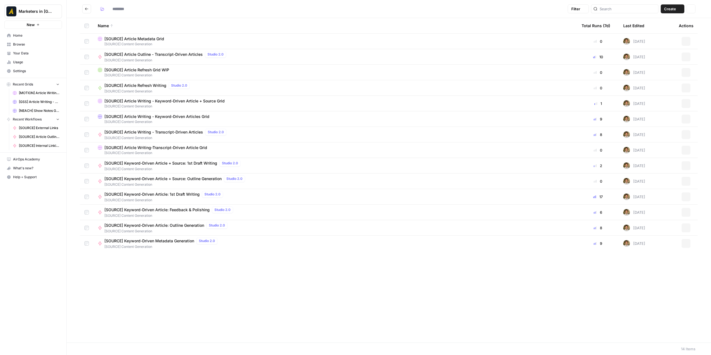
type input "**********"
click at [56, 219] on div "Marketers in Demand New Home Browse Your Data Usage Settings Recent Grids [MOTI…" at bounding box center [33, 177] width 66 height 355
click at [180, 195] on span "[SOURCE] Keyword-Driven Article: 1st Draft Writing" at bounding box center [151, 195] width 95 height 6
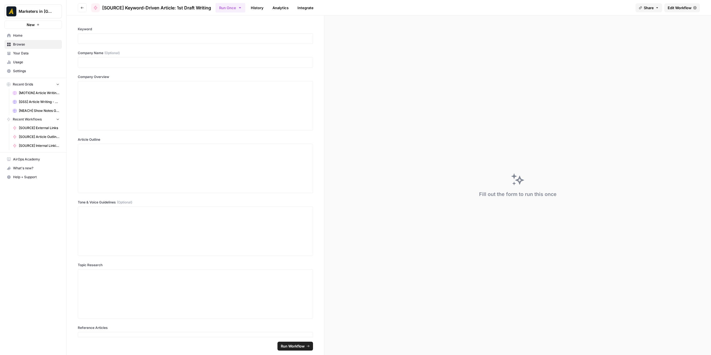
click at [674, 8] on span "Edit Workflow" at bounding box center [680, 8] width 24 height 6
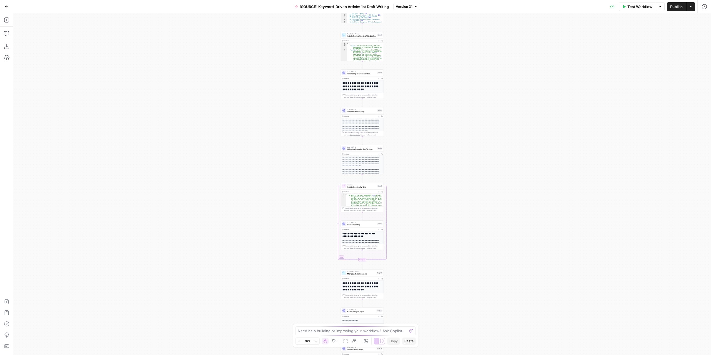
click at [339, 7] on span "[SOURCE] Keyword-Driven Article: 1st Draft Writing" at bounding box center [344, 7] width 89 height 6
click at [61, 46] on div "[SOURCE] Keyword-Driven Article: 1st Draft Writing" at bounding box center [89, 41] width 145 height 9
click at [63, 41] on input "[SOURCE] Keyword-Driven Article: 1st Draft Writing" at bounding box center [89, 42] width 140 height 6
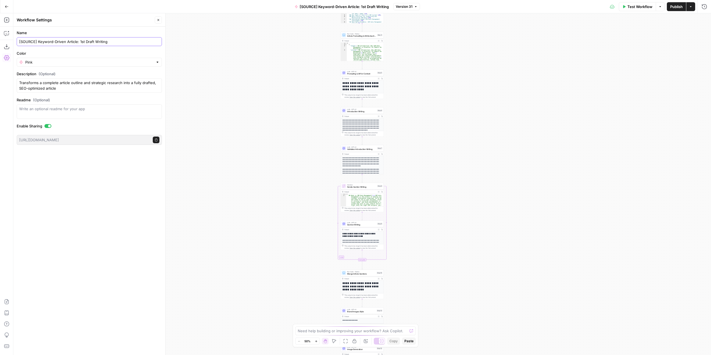
click at [63, 41] on input "[SOURCE] Keyword-Driven Article: 1st Draft Writing" at bounding box center [89, 42] width 140 height 6
click at [43, 84] on textarea "Transforms a complete article outline and strategic research into a fully draft…" at bounding box center [89, 85] width 140 height 11
click at [36, 193] on div "Name [SOURCE] Keyword-Driven Article: 1st Draft Writing Color Pink Description …" at bounding box center [89, 191] width 152 height 329
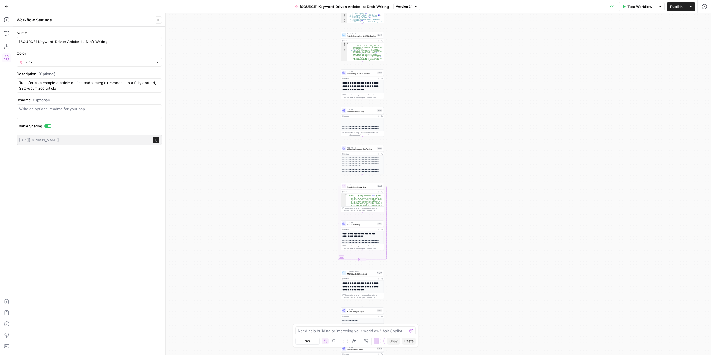
click at [5, 7] on icon "button" at bounding box center [7, 7] width 4 height 4
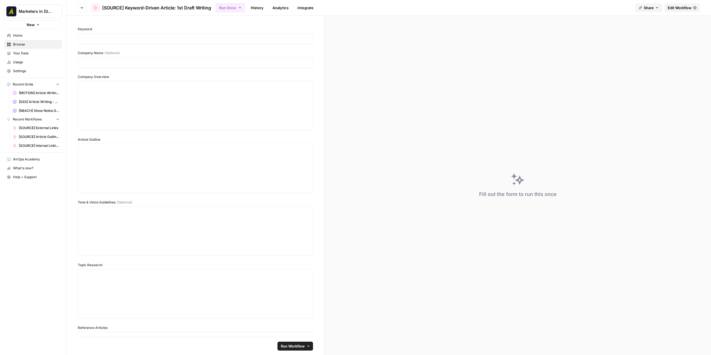
click at [83, 5] on button "Go back" at bounding box center [82, 7] width 9 height 9
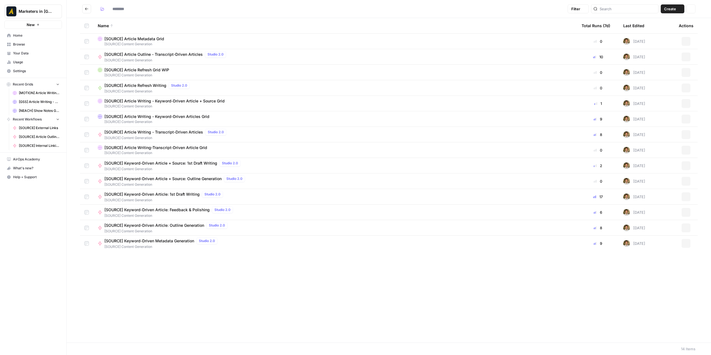
type input "**********"
click at [178, 212] on span "[SOURCE] Keyword-Driven Article: Feedback & Polishing" at bounding box center [156, 210] width 105 height 6
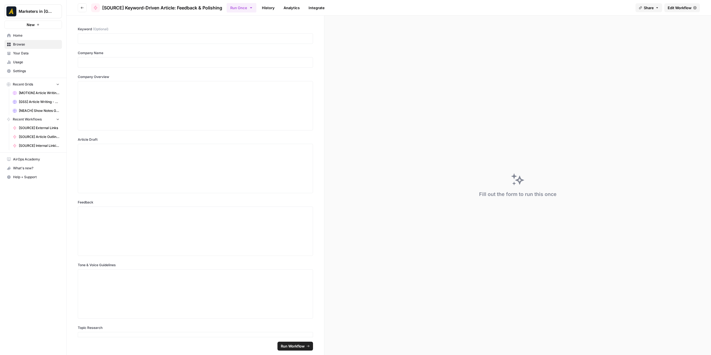
click at [678, 9] on span "Edit Workflow" at bounding box center [680, 8] width 24 height 6
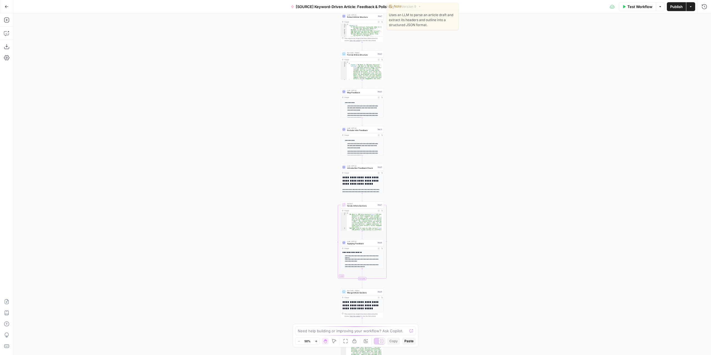
click at [343, 4] on span "[SOURCE] Keyword-Driven Article: Feedback & Polishing" at bounding box center [345, 7] width 98 height 6
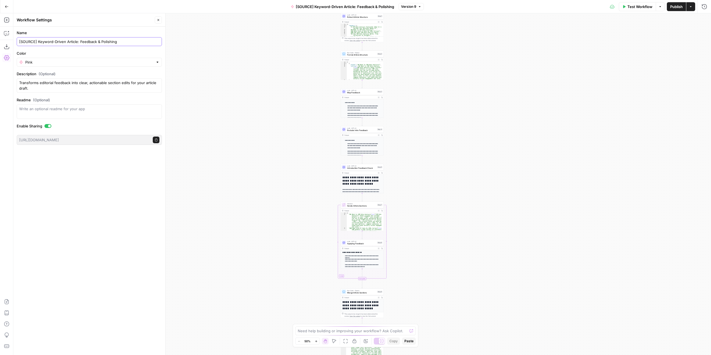
click at [95, 40] on input "[SOURCE] Keyword-Driven Article: Feedback & Polishing" at bounding box center [89, 42] width 140 height 6
click at [56, 82] on textarea "Transforms editorial feedback into clear, actionable section edits for your art…" at bounding box center [89, 85] width 140 height 11
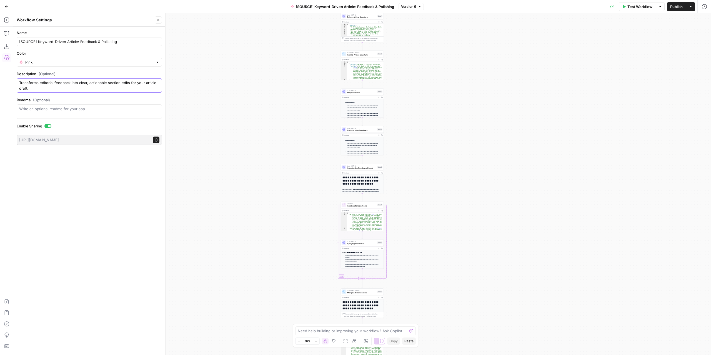
click at [56, 82] on textarea "Transforms editorial feedback into clear, actionable section edits for your art…" at bounding box center [89, 85] width 140 height 11
click at [43, 201] on div "Name [SOURCE] Keyword-Driven Article: Feedback & Polishing Color Pink Descripti…" at bounding box center [89, 191] width 152 height 329
click at [9, 5] on button "Go Back" at bounding box center [7, 7] width 10 height 10
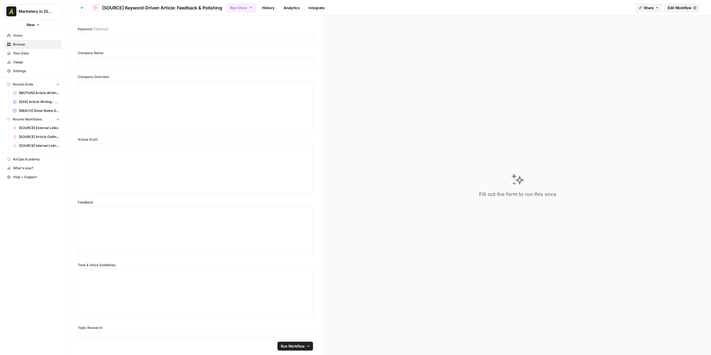
click at [82, 7] on icon "button" at bounding box center [82, 7] width 3 height 3
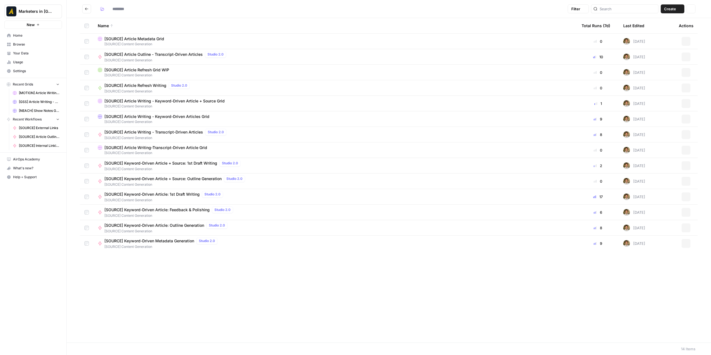
type input "**********"
click at [189, 226] on span "[SOURCE] Keyword-Driven Article: Outline Generation" at bounding box center [154, 226] width 100 height 6
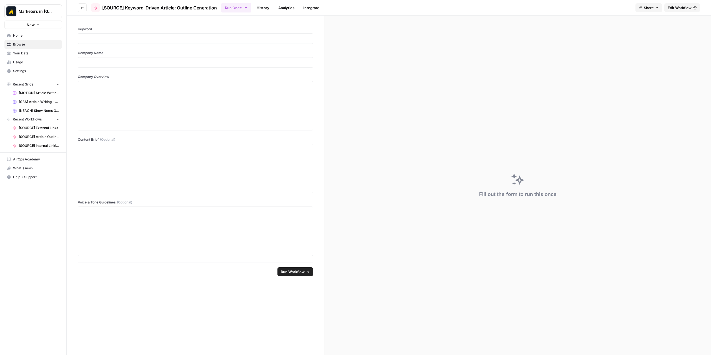
click at [678, 8] on span "Edit Workflow" at bounding box center [680, 8] width 24 height 6
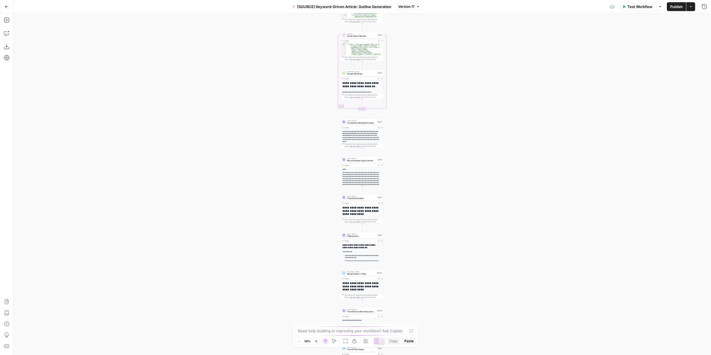
click at [335, 9] on button "[SOURCE] Keyword-Driven Article: Outline Generation" at bounding box center [342, 6] width 106 height 9
click at [75, 42] on input "[SOURCE] Keyword-Driven Article: Outline Generation" at bounding box center [89, 42] width 140 height 6
click at [61, 84] on textarea "Creates a comprehensive, SEO-focused article outline based on a target keyword." at bounding box center [89, 85] width 140 height 11
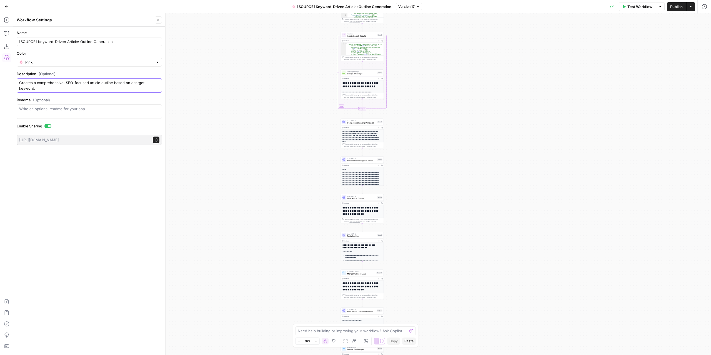
click at [61, 84] on textarea "Creates a comprehensive, SEO-focused article outline based on a target keyword." at bounding box center [89, 85] width 140 height 11
click at [42, 7] on div "Go Back [SOURCE] Keyword-Driven Article: Outline Generation Version 17 Test Wor…" at bounding box center [355, 6] width 711 height 13
click at [8, 7] on button "Go Back" at bounding box center [7, 7] width 10 height 10
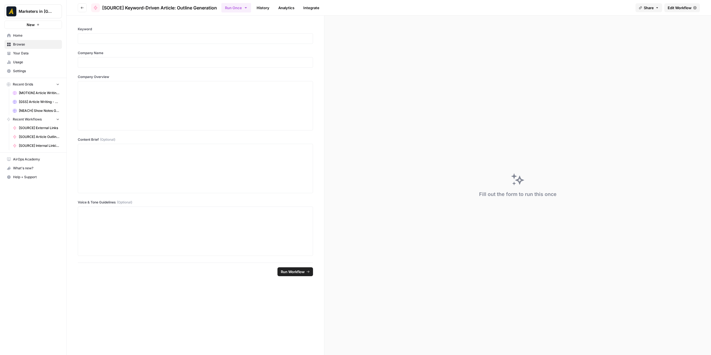
click at [84, 6] on button "Go back" at bounding box center [82, 7] width 9 height 9
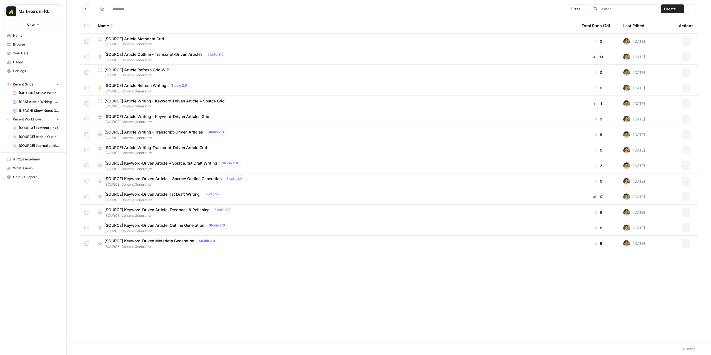
type input "**********"
click at [179, 240] on span "[SOURCE] Keyword-Driven Metadata Generation" at bounding box center [149, 241] width 90 height 6
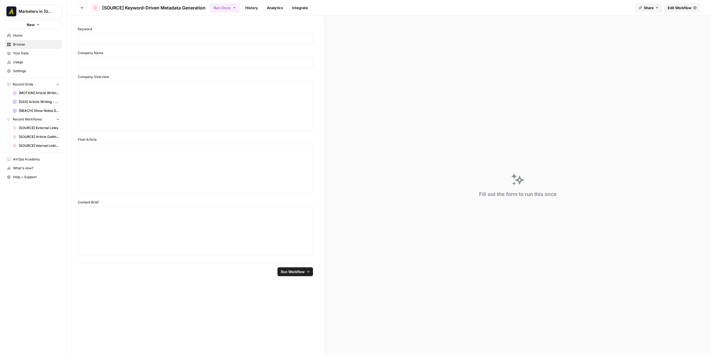
click at [679, 6] on span "Edit Workflow" at bounding box center [680, 8] width 24 height 6
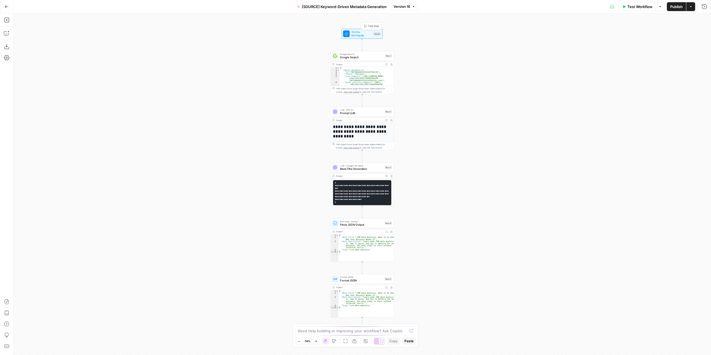
click at [341, 8] on span "[SOURCE] Keyword-Driven Metadata Generation" at bounding box center [344, 7] width 85 height 6
click at [77, 44] on input "[SOURCE] Keyword-Driven Metadata Generation" at bounding box center [89, 42] width 140 height 6
click at [64, 182] on div "Name [SOURCE] Keyword-Driven Metadata Generation Color Pink Description (Option…" at bounding box center [89, 191] width 152 height 329
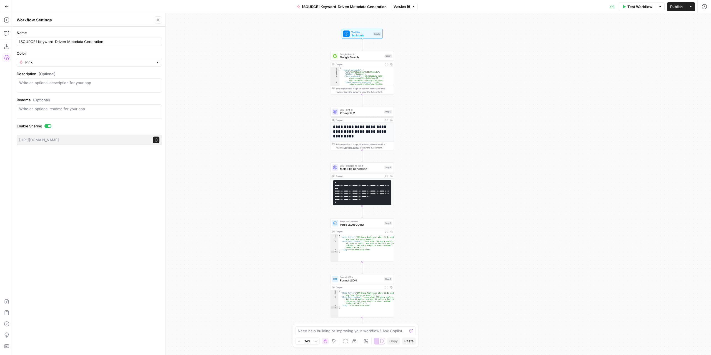
click at [4, 8] on button "Go Back" at bounding box center [7, 7] width 10 height 10
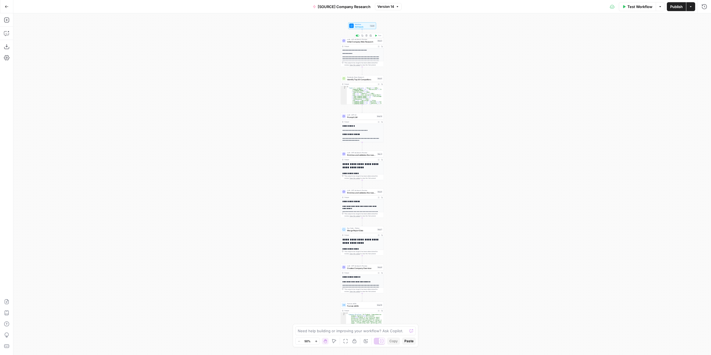
click at [366, 44] on div "LLM · GPT-4o Search Preview Initial Company Web Research Step 2 Copy step Delet…" at bounding box center [362, 41] width 43 height 7
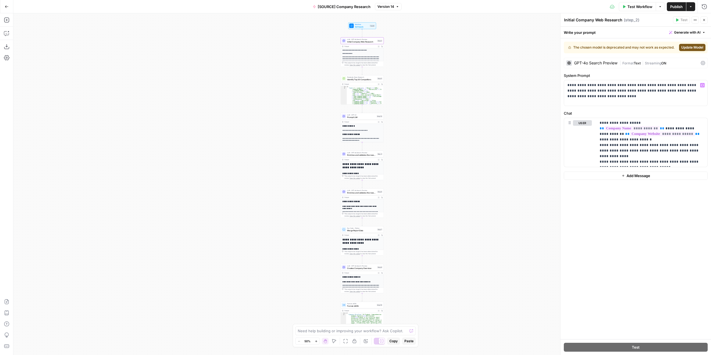
click at [608, 65] on div "GPT-4o Search Preview" at bounding box center [591, 63] width 51 height 6
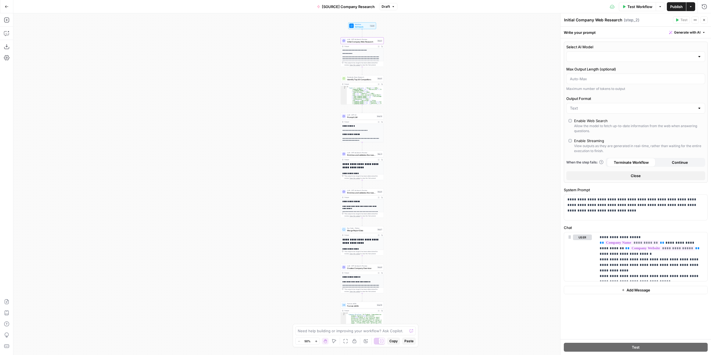
type input "gpt-4o-search-preview"
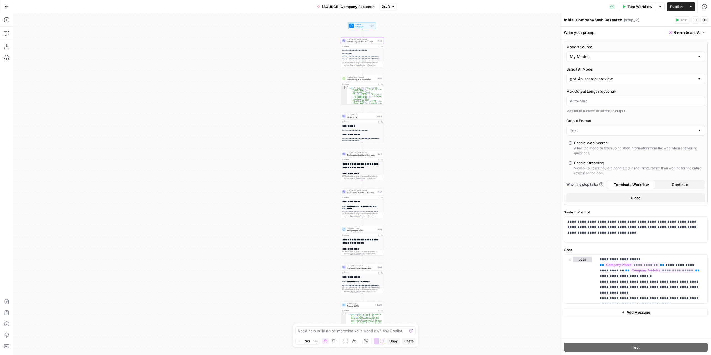
click at [703, 19] on icon "button" at bounding box center [704, 19] width 3 height 3
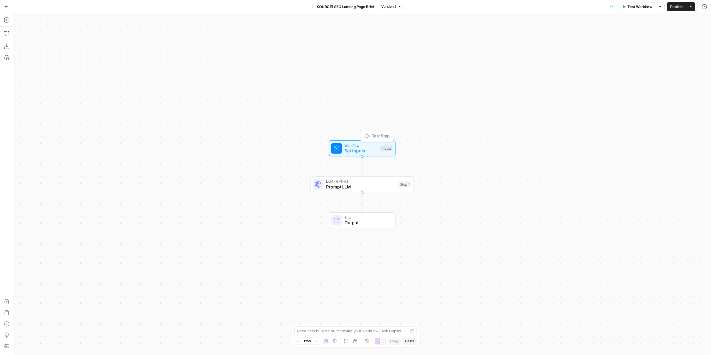
click at [373, 146] on span "Workflow" at bounding box center [360, 145] width 33 height 5
click at [683, 56] on span "edit field" at bounding box center [686, 56] width 12 height 4
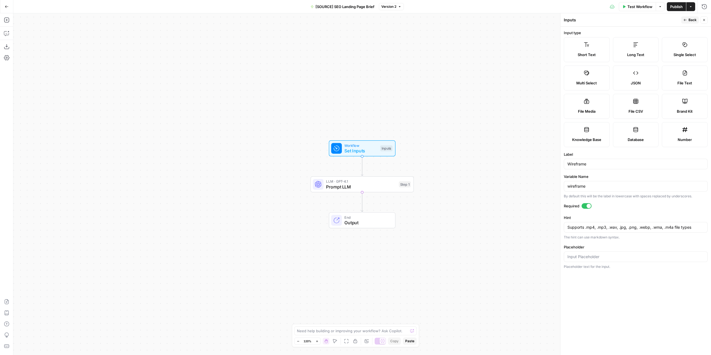
drag, startPoint x: 587, startPoint y: 206, endPoint x: 591, endPoint y: 195, distance: 10.8
click at [587, 206] on div at bounding box center [589, 206] width 4 height 4
click at [690, 20] on span "Back" at bounding box center [693, 20] width 8 height 5
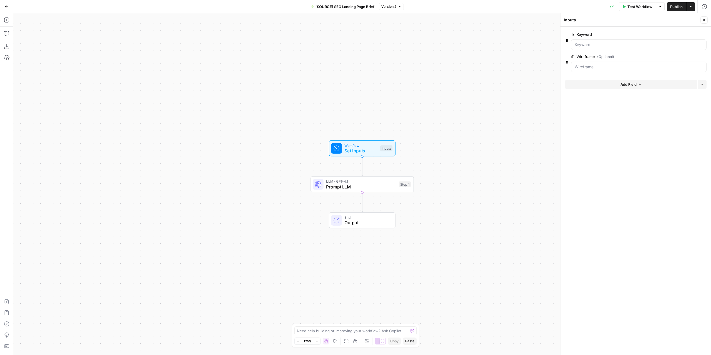
click at [615, 144] on form "Keyword edit field Delete group Wireframe (Optional) edit field Delete group Ad…" at bounding box center [636, 191] width 151 height 329
click at [490, 66] on div "Workflow Set Inputs Inputs LLM · GPT-4.1 Prompt LLM Step 1 End Output" at bounding box center [362, 184] width 698 height 342
click at [51, 80] on div "Workflow Set Inputs Inputs LLM · GPT-4.1 Prompt LLM Step 1 End Output" at bounding box center [362, 184] width 698 height 342
